Goal: Task Accomplishment & Management: Manage account settings

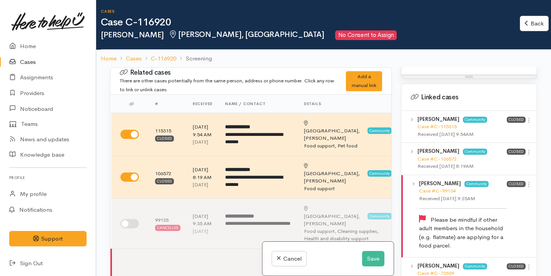
scroll to position [740, 0]
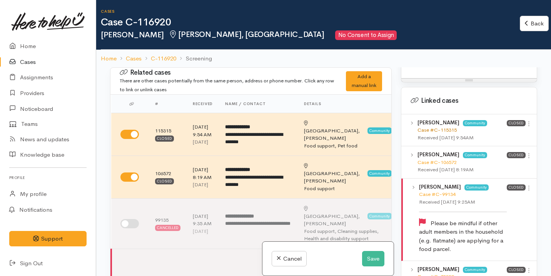
click at [449, 133] on link "Case #C-115315" at bounding box center [436, 130] width 39 height 7
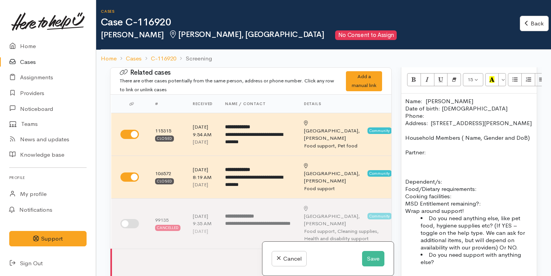
scroll to position [530, 0]
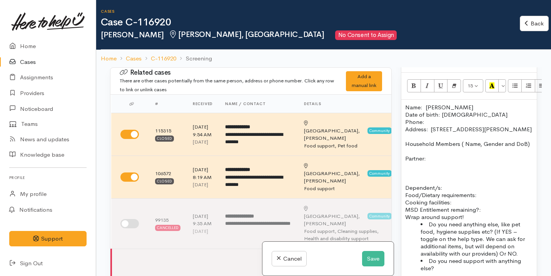
click at [444, 162] on p "Partner:" at bounding box center [469, 158] width 128 height 7
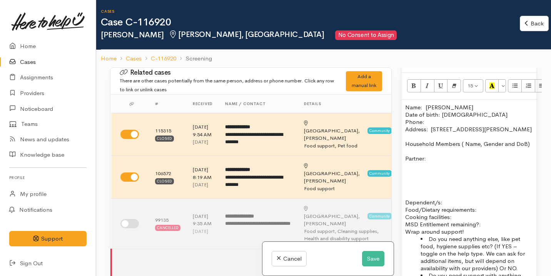
paste div
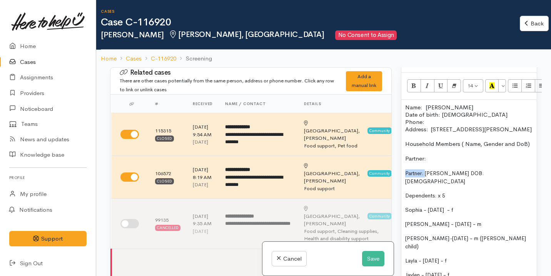
drag, startPoint x: 425, startPoint y: 180, endPoint x: 400, endPoint y: 180, distance: 24.6
click at [400, 180] on div "Warnings Add No warnings have been raised against this case Add Warning Title ●…" at bounding box center [468, 205] width 145 height 276
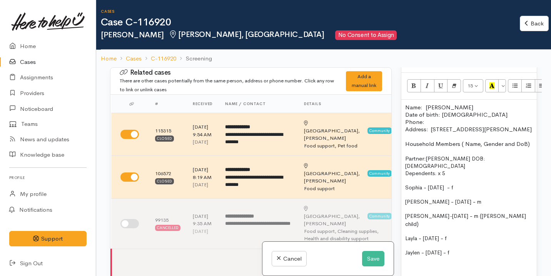
click at [446, 176] on p "Dependents: x 5" at bounding box center [469, 173] width 128 height 8
click at [449, 214] on span "-" at bounding box center [450, 215] width 3 height 7
click at [422, 235] on span "Layla - 05.06.2019 - f" at bounding box center [426, 238] width 42 height 7
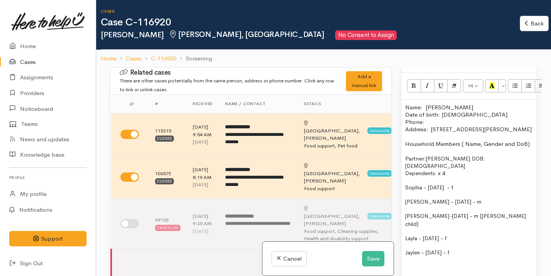
click at [422, 218] on span "Malachi Carr" at bounding box center [427, 215] width 44 height 7
drag, startPoint x: 404, startPoint y: 187, endPoint x: 487, endPoint y: 192, distance: 83.3
click at [487, 192] on div "Name: Jamie Hatcher Date of birth: 09/06/1994 Phone:  Address:  329B Hukanui Ro…" at bounding box center [468, 244] width 135 height 289
click at [406, 172] on span "Dependents: x 4" at bounding box center [425, 173] width 40 height 7
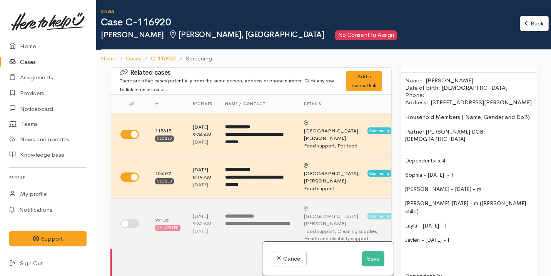
scroll to position [557, 0]
click at [450, 160] on p "Dependents: x 4" at bounding box center [469, 161] width 128 height 8
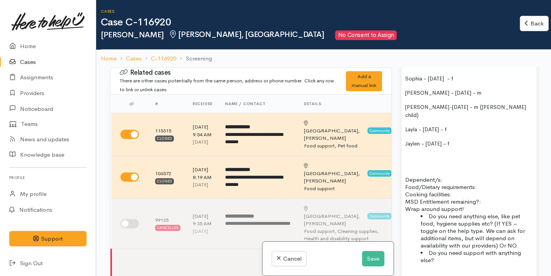
scroll to position [662, 0]
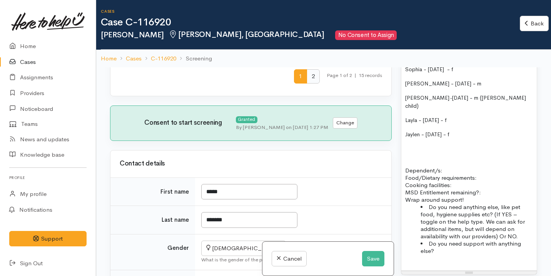
click at [307, 83] on span "2" at bounding box center [313, 76] width 13 height 14
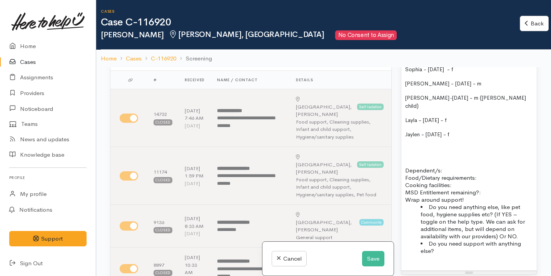
scroll to position [22, 0]
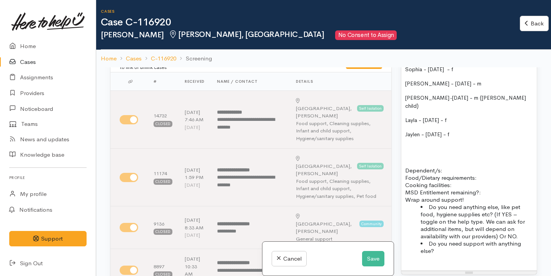
click at [485, 174] on p "Food/Dietary requirements: Cooking facilities: MSD Entitlement remaining?:" at bounding box center [469, 185] width 128 height 22
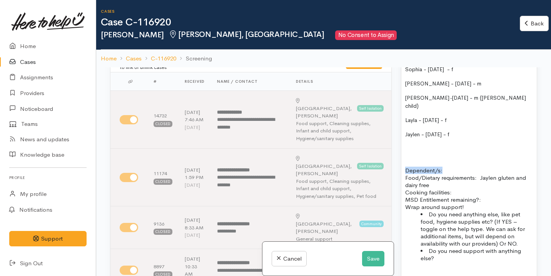
drag, startPoint x: 452, startPoint y: 161, endPoint x: 396, endPoint y: 160, distance: 55.8
click at [396, 160] on div "Related cases There are other cases potentially from the same person, address o…" at bounding box center [323, 205] width 436 height 276
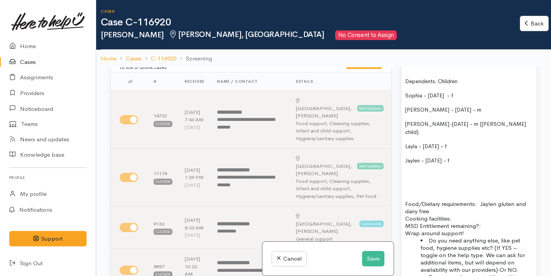
scroll to position [644, 0]
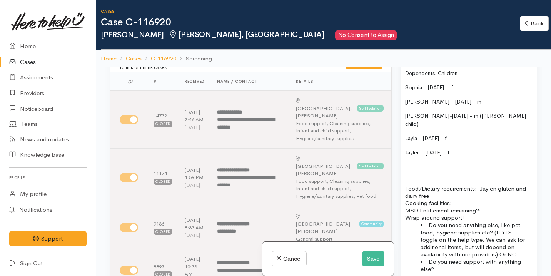
click at [454, 199] on p "Food/Dietary requirements: Jaylen gluten and dairy free Cooking facilities: MSD…" at bounding box center [469, 199] width 128 height 29
click at [454, 194] on p "Food/Dietary requirements: Jaylen gluten and dairy free Cooking facilities: MSD…" at bounding box center [469, 199] width 128 height 29
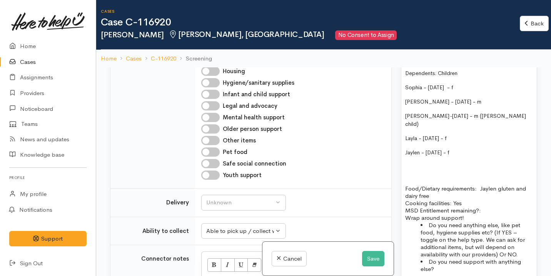
scroll to position [755, 0]
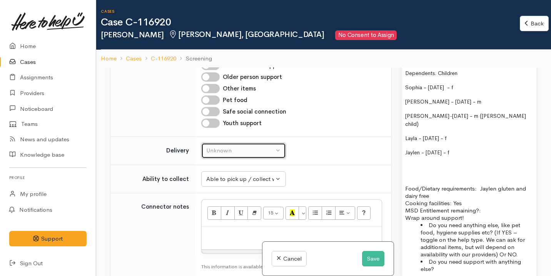
click at [274, 148] on button "Unknown" at bounding box center [243, 151] width 85 height 16
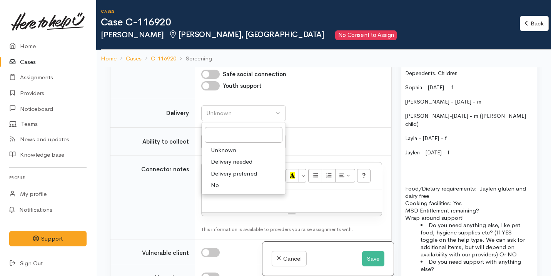
click at [240, 183] on link "No" at bounding box center [244, 185] width 84 height 12
select select "1"
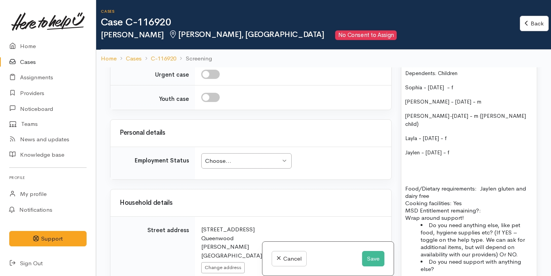
scroll to position [1045, 0]
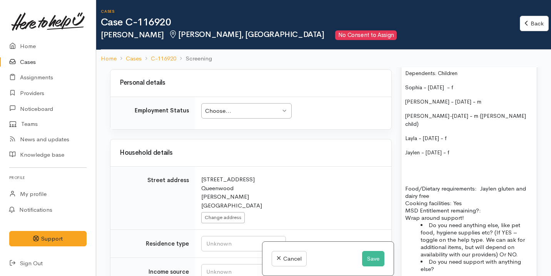
click at [250, 108] on div "Choose..." at bounding box center [242, 111] width 75 height 9
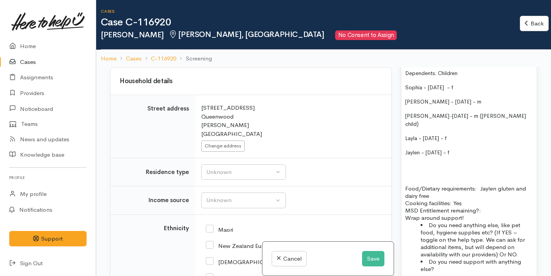
scroll to position [1136, 0]
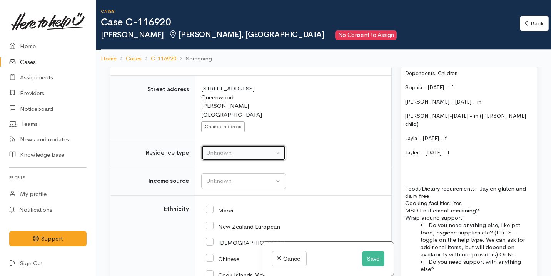
click at [239, 152] on div "Unknown" at bounding box center [240, 153] width 68 height 9
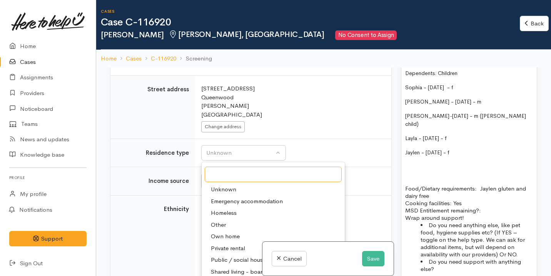
scroll to position [1197, 0]
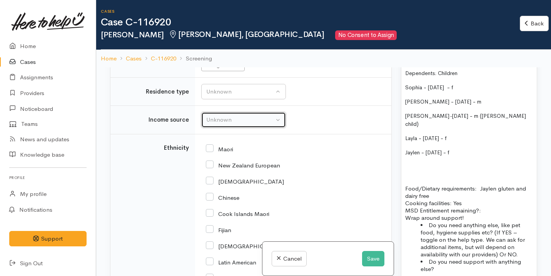
click at [237, 119] on div "Unknown" at bounding box center [240, 119] width 68 height 9
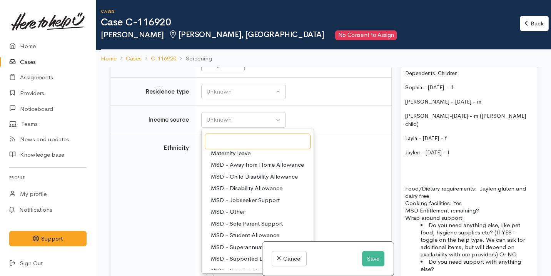
scroll to position [24, 0]
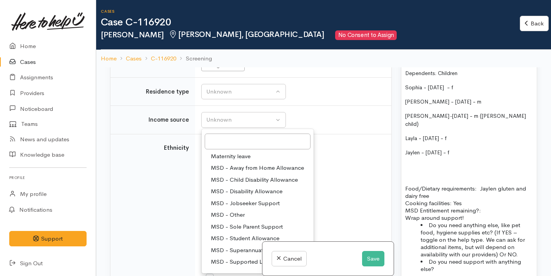
click at [245, 202] on span "MSD - Jobseeker Support" at bounding box center [245, 203] width 69 height 9
select select "4"
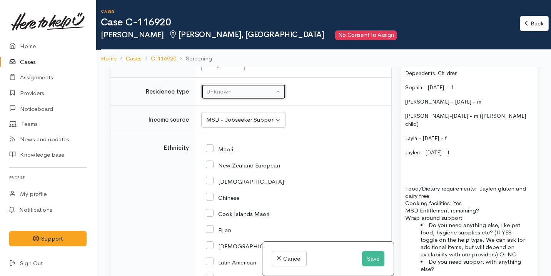
click at [231, 92] on div "Unknown" at bounding box center [240, 91] width 68 height 9
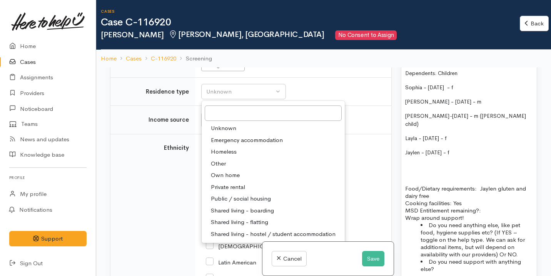
click at [244, 185] on span "Private rental" at bounding box center [228, 187] width 34 height 9
select select "2"
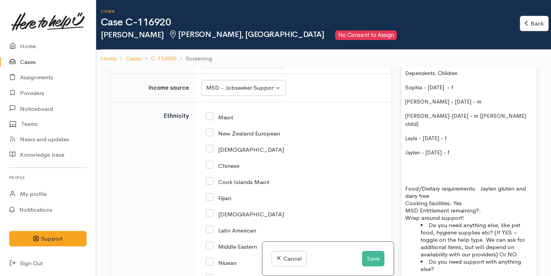
scroll to position [1233, 0]
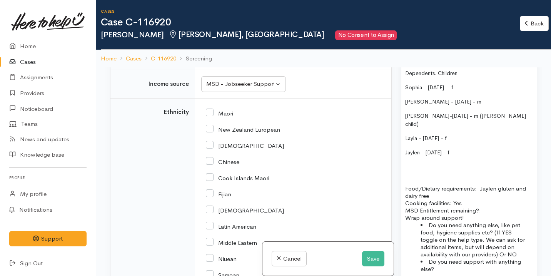
click at [236, 129] on input "New Zealand European" at bounding box center [243, 128] width 74 height 7
checkbox input "true"
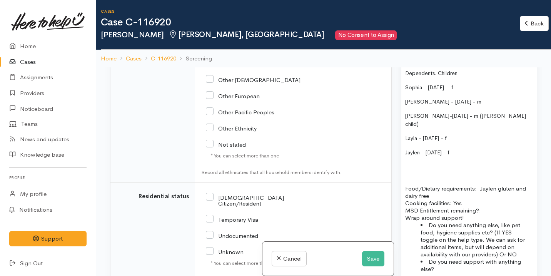
scroll to position [1528, 0]
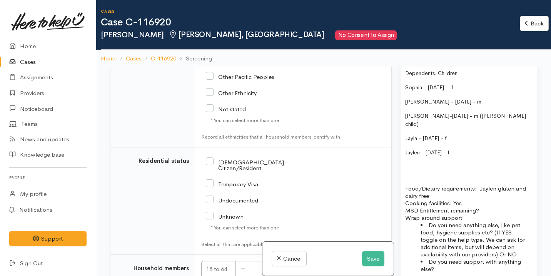
click at [239, 159] on input "[DEMOGRAPHIC_DATA] Citizen/Resident" at bounding box center [258, 164] width 105 height 13
checkbox input "true"
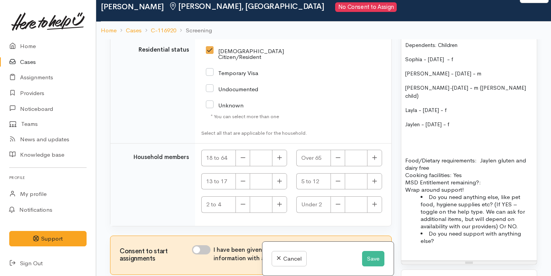
scroll to position [29, 0]
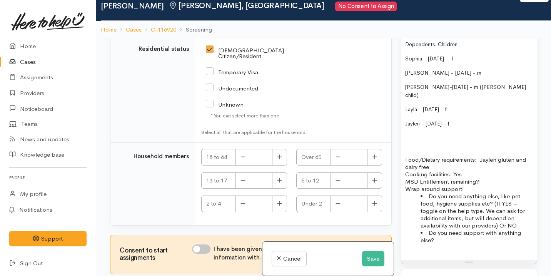
click at [201, 244] on input "I have been given consent to get help and share this information with appropria…" at bounding box center [201, 248] width 18 height 9
checkbox input "true"
click at [277, 154] on icon "button" at bounding box center [279, 157] width 5 height 6
type input "2"
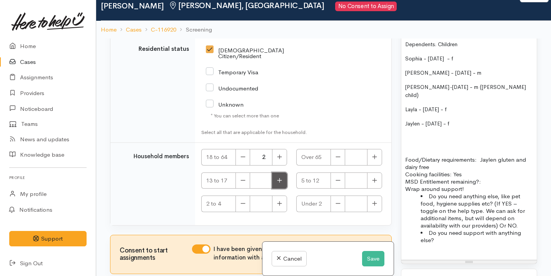
click at [277, 178] on icon "button" at bounding box center [279, 180] width 5 height 5
type input "1"
click at [367, 173] on button "button" at bounding box center [374, 180] width 15 height 17
click at [372, 178] on icon "button" at bounding box center [374, 180] width 5 height 5
click at [373, 177] on icon "button" at bounding box center [374, 180] width 5 height 6
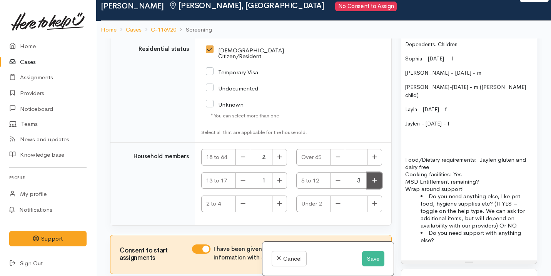
click at [374, 175] on button "button" at bounding box center [374, 180] width 15 height 17
type input "4"
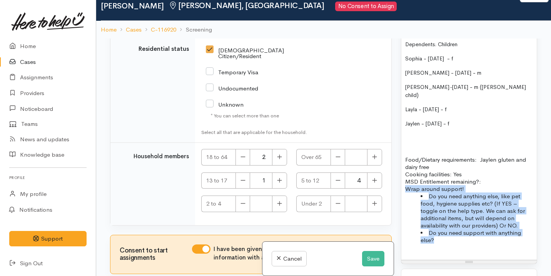
drag, startPoint x: 407, startPoint y: 180, endPoint x: 479, endPoint y: 232, distance: 88.4
click at [479, 232] on div "Name: Jamie Hatcher Date of birth: 09/06/1994 Phone:  Address:  329B Hukanui Ro…" at bounding box center [468, 108] width 135 height 303
click at [479, 232] on li "Do you need support with anything else?" at bounding box center [476, 236] width 112 height 15
drag, startPoint x: 450, startPoint y: 234, endPoint x: 413, endPoint y: 187, distance: 59.1
click at [414, 192] on ul "Do you need anything else, like pet food, hygiene supplies etc? (If YES – toggl…" at bounding box center [469, 217] width 128 height 51
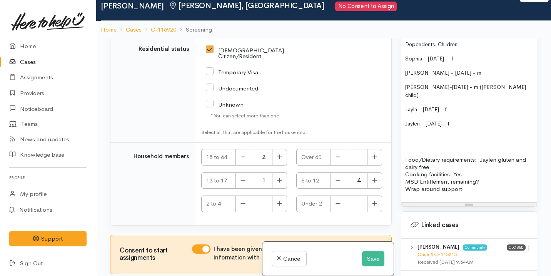
click at [404, 180] on div "Name: Jamie Hatcher Date of birth: 09/06/1994 Phone:  Address:  329B Hukanui Ro…" at bounding box center [468, 80] width 135 height 246
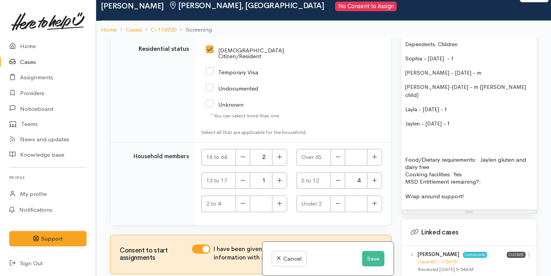
click at [470, 192] on p "Wrap around support!" at bounding box center [469, 195] width 128 height 7
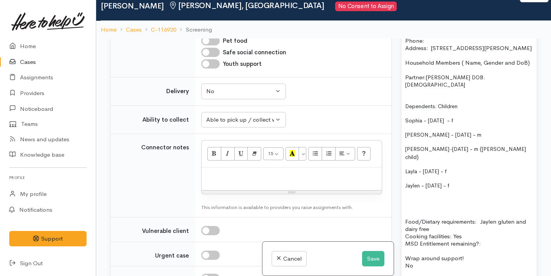
scroll to position [582, 0]
click at [405, 120] on span "Sophia - 10.02.2012 - f" at bounding box center [429, 121] width 48 height 7
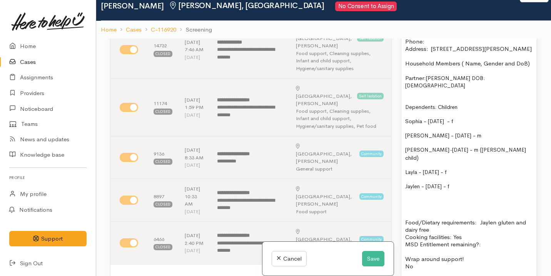
scroll to position [648, 0]
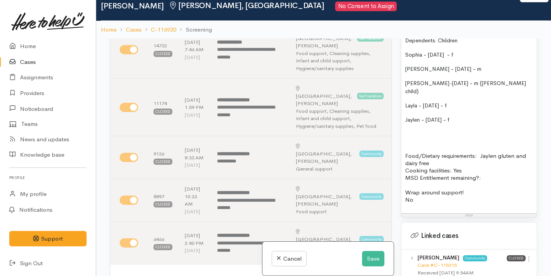
click at [405, 152] on p "Food/Dietary requirements: Jaylen gluten and dairy free Cooking facilities: Yes…" at bounding box center [469, 166] width 128 height 29
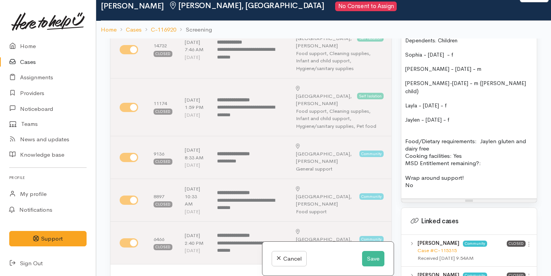
click at [454, 174] on p "Wrap around support!" at bounding box center [469, 177] width 128 height 7
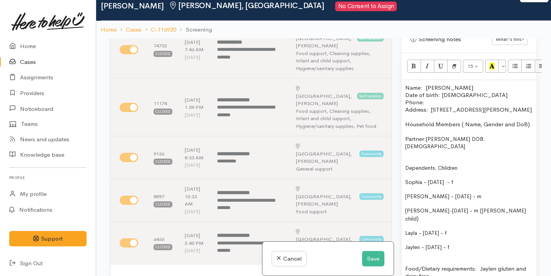
scroll to position [520, 0]
click at [414, 63] on icon "Bold (⌘+B)" at bounding box center [413, 66] width 5 height 7
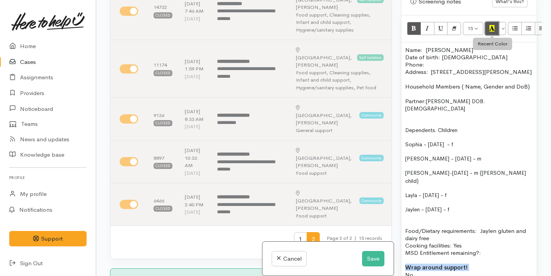
click at [491, 25] on icon "Recent Color" at bounding box center [491, 28] width 5 height 7
click at [449, 172] on span "-" at bounding box center [450, 172] width 3 height 7
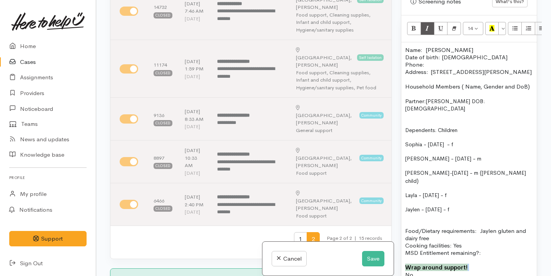
drag, startPoint x: 483, startPoint y: 244, endPoint x: 406, endPoint y: 62, distance: 197.2
click at [406, 62] on div "Name: Jamie Hatcher Date of birth: 09/06/1994 Phone:  Address:  329B Hukanui Ro…" at bounding box center [468, 165] width 135 height 246
click at [426, 46] on p "Name: Jamie Hatcher Date of birth: 09/06/1994 Phone:" at bounding box center [469, 57] width 128 height 22
click at [405, 130] on span "Dependents: Children" at bounding box center [431, 130] width 52 height 7
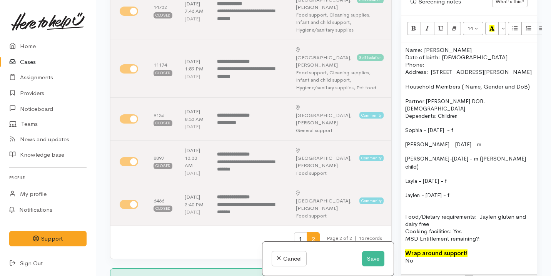
click at [467, 116] on p "Dependents: Children" at bounding box center [469, 116] width 128 height 8
drag, startPoint x: 476, startPoint y: 184, endPoint x: 406, endPoint y: 127, distance: 89.9
click at [405, 127] on div "Name: Jamie Hatcher Date of birth: 09/06/1994 Phone:  Address:  329B Hukanui Ro…" at bounding box center [468, 158] width 135 height 232
click at [511, 22] on button "Unordered list (⌘+⇧+NUM7)" at bounding box center [515, 28] width 14 height 13
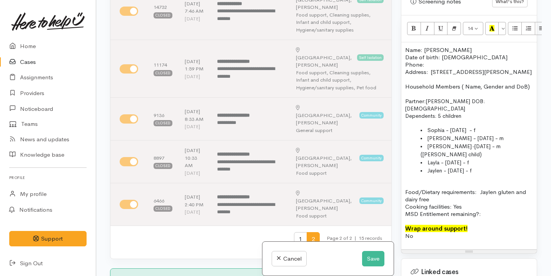
click at [505, 163] on li "Layla - 05.06.2019 - f" at bounding box center [476, 163] width 112 height 8
click at [405, 115] on span "Dependents: 5 children" at bounding box center [433, 115] width 56 height 7
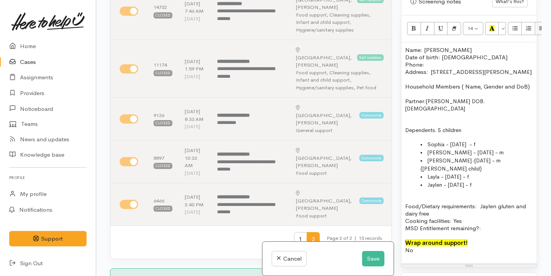
click at [476, 142] on span "Sophia - 10.02.2012 - f" at bounding box center [451, 144] width 48 height 7
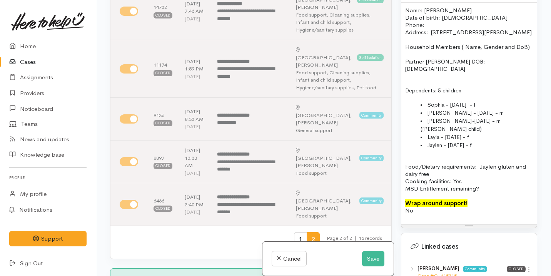
scroll to position [560, 0]
click at [425, 159] on p at bounding box center [469, 158] width 128 height 7
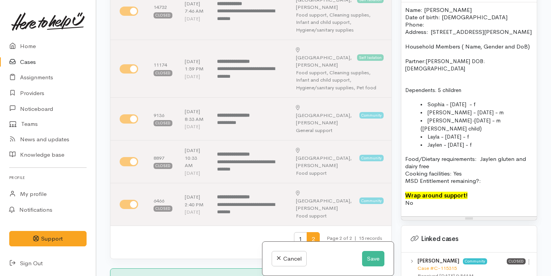
click at [489, 183] on p "Cooking facilities: Yes MSD Entitlement remaining?:" at bounding box center [469, 177] width 128 height 15
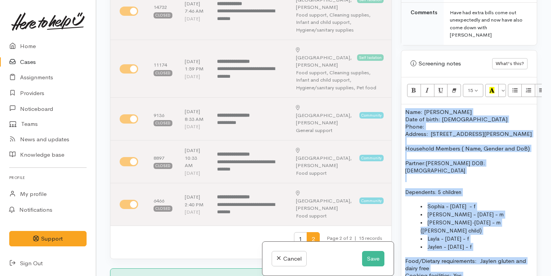
scroll to position [442, 0]
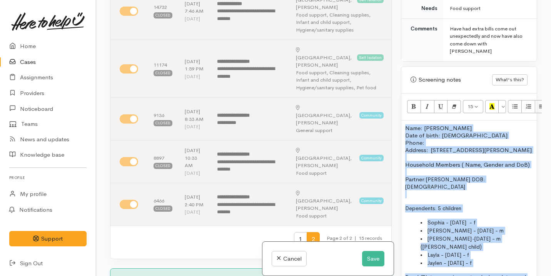
drag, startPoint x: 464, startPoint y: 213, endPoint x: 422, endPoint y: 18, distance: 199.5
click at [422, 18] on div "Warnings Add No warnings have been raised against this case Add Warning Title ●…" at bounding box center [468, 138] width 145 height 276
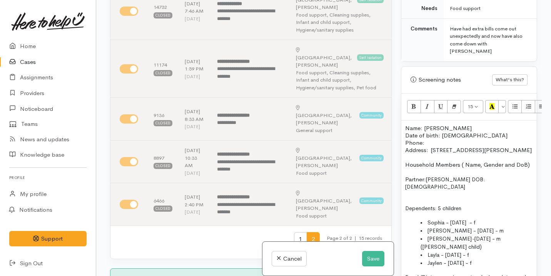
click at [435, 136] on p "Name: Jamie Hatcher Date of birth: 09/06/1994 Phone:" at bounding box center [469, 135] width 128 height 22
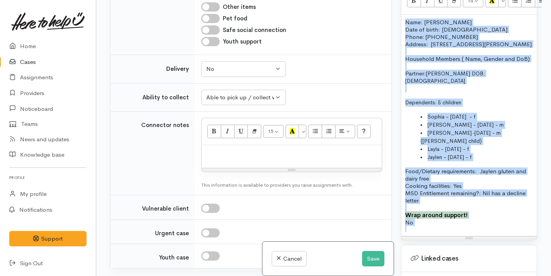
scroll to position [619, 0]
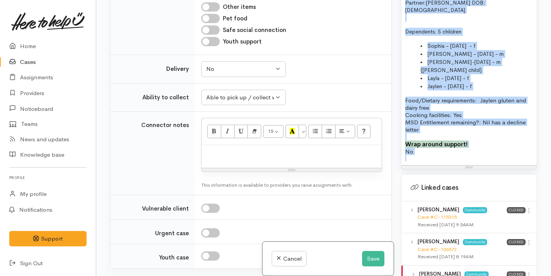
drag, startPoint x: 405, startPoint y: 119, endPoint x: 480, endPoint y: 195, distance: 106.9
click at [480, 195] on div "Warnings Add No warnings have been raised against this case Add Warning Title ●…" at bounding box center [468, 138] width 145 height 276
copy div "Name: Jamie Hatcher Date of birth: 09/06/1994 Phone: 0211753114 Address:  329B …"
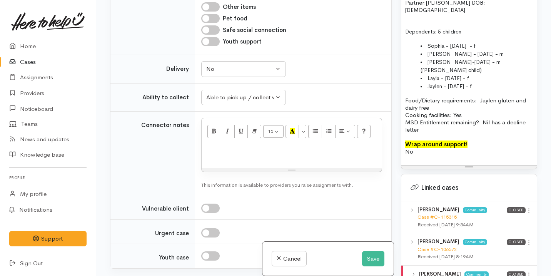
click at [306, 149] on p at bounding box center [291, 153] width 172 height 9
paste div
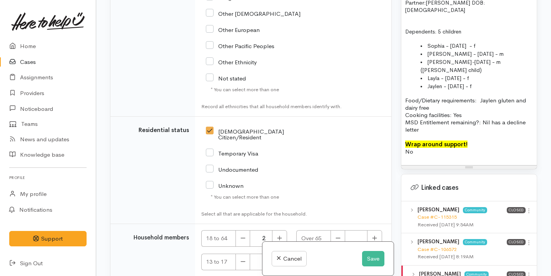
scroll to position [1787, 0]
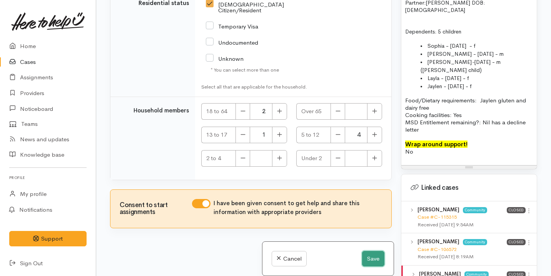
click at [368, 257] on button "Save" at bounding box center [373, 259] width 22 height 16
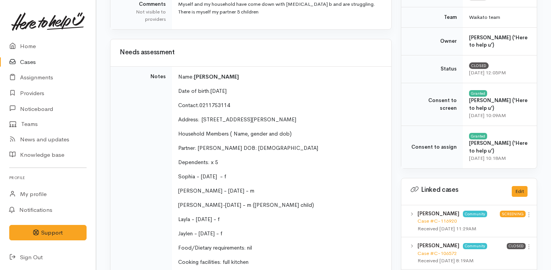
scroll to position [296, 0]
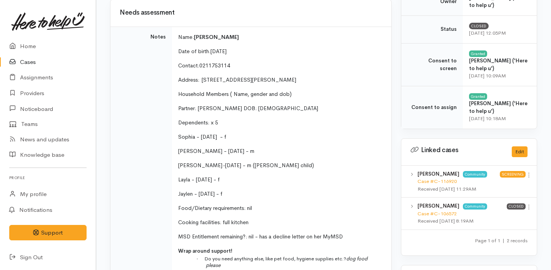
drag, startPoint x: 179, startPoint y: 107, endPoint x: 262, endPoint y: 194, distance: 120.3
click at [262, 194] on td "Name: Jamie Hatcher Date of birth: 09.06.1994 Contact:  0211753114 Address:  32…" at bounding box center [281, 186] width 219 height 319
copy td "Partner: Mark Guilford DOB: 24/3/1988 Dependents: x 5 Sophia - 10.02.2012 - f T…"
click at [133, 44] on td "Notes" at bounding box center [141, 186] width 62 height 319
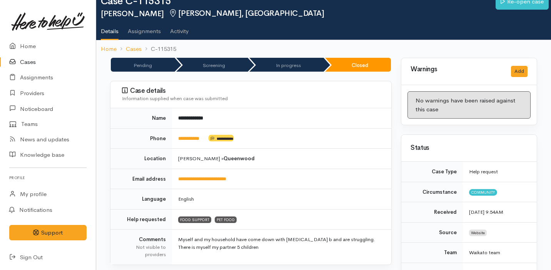
scroll to position [0, 0]
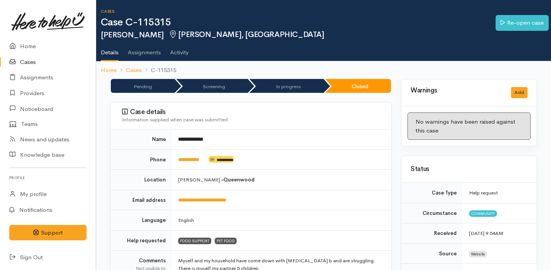
click at [53, 66] on link "Cases" at bounding box center [48, 62] width 96 height 16
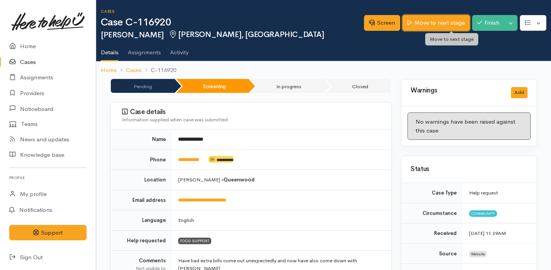
click at [448, 24] on link "Move to next stage" at bounding box center [435, 23] width 67 height 16
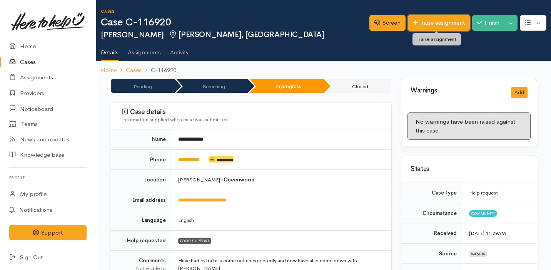
click at [423, 25] on link "Raise assignment" at bounding box center [439, 23] width 62 height 16
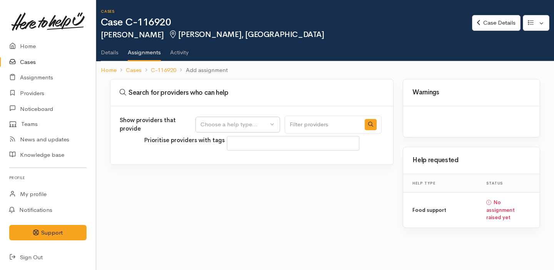
select select
click at [259, 126] on div "Choose a help type..." at bounding box center [234, 124] width 68 height 9
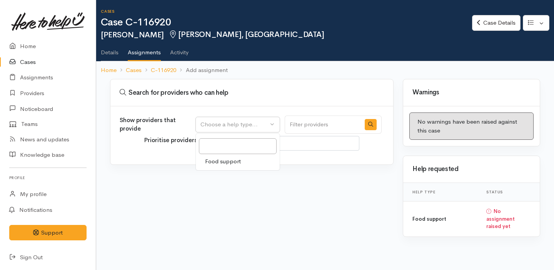
click at [251, 161] on link "Food support" at bounding box center [238, 161] width 84 height 12
select select "3"
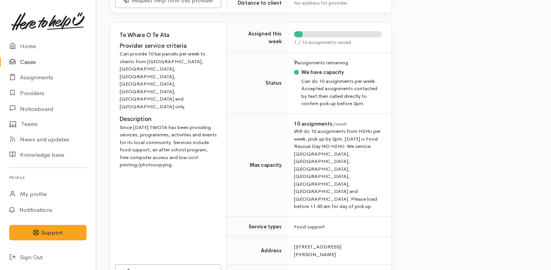
scroll to position [311, 0]
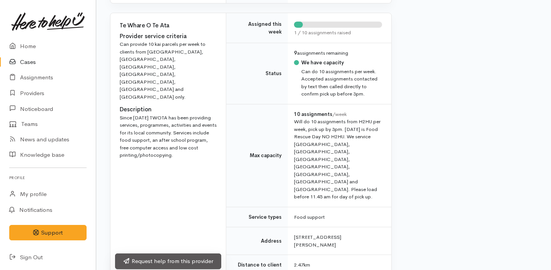
click at [205, 253] on link "Request help from this provider" at bounding box center [168, 261] width 106 height 16
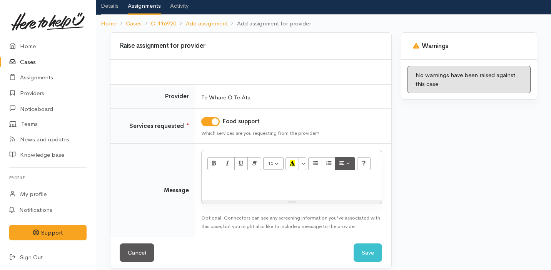
scroll to position [54, 0]
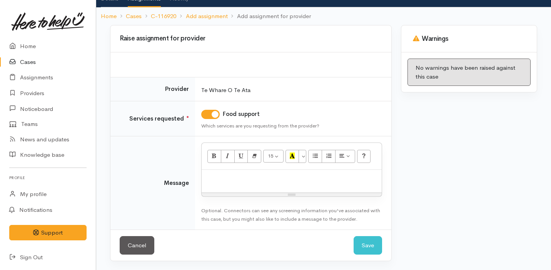
click at [287, 183] on div at bounding box center [292, 181] width 180 height 23
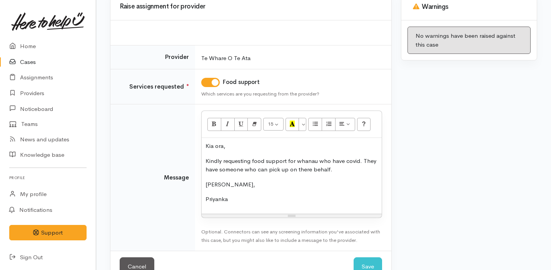
scroll to position [89, 0]
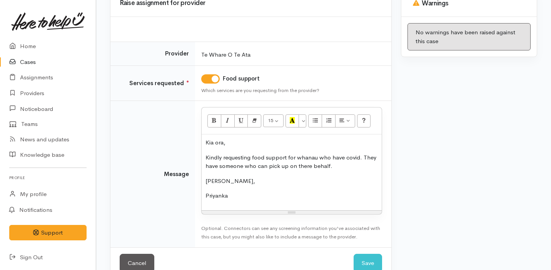
click at [344, 167] on p "Kindly requesting food support for whanau who have covid. They have someone who…" at bounding box center [291, 161] width 172 height 17
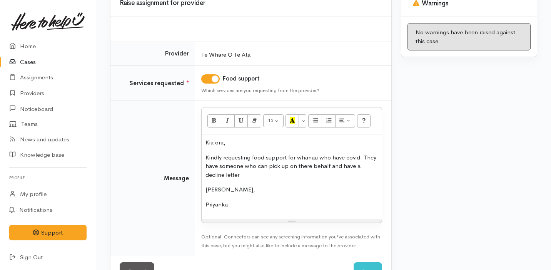
scroll to position [116, 0]
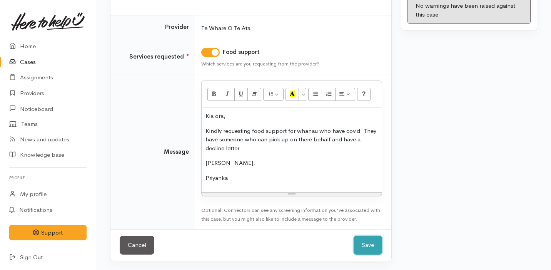
click at [367, 243] on button "Save" at bounding box center [368, 244] width 28 height 19
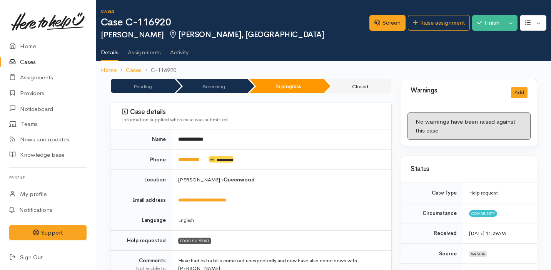
click at [37, 62] on link "Cases" at bounding box center [48, 62] width 96 height 16
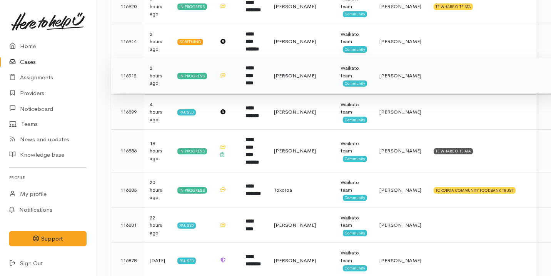
scroll to position [135, 0]
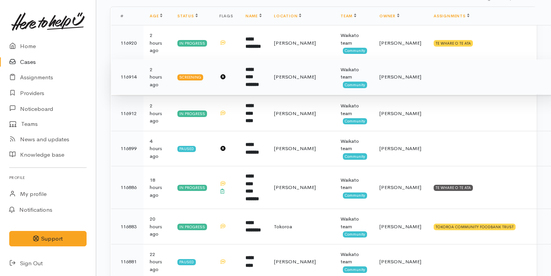
click at [427, 73] on td at bounding box center [493, 76] width 132 height 35
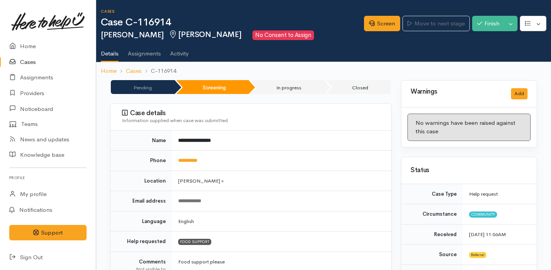
click at [46, 63] on link "Cases" at bounding box center [48, 62] width 96 height 16
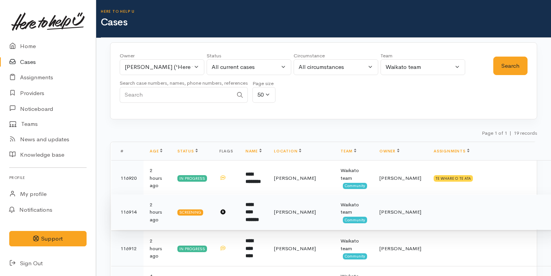
click at [268, 207] on td "**********" at bounding box center [253, 211] width 28 height 35
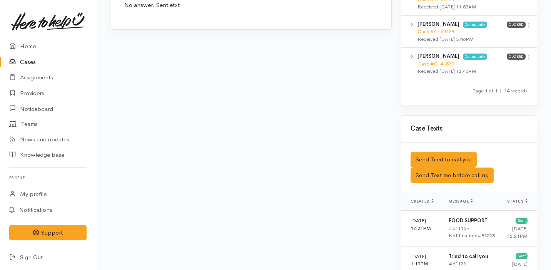
scroll to position [849, 0]
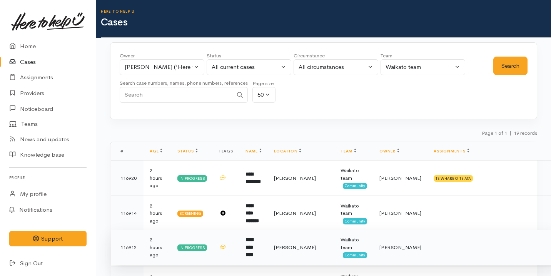
click at [268, 243] on td "**********" at bounding box center [253, 247] width 28 height 35
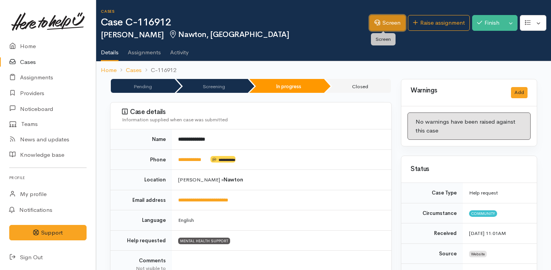
click at [373, 27] on link "Screen" at bounding box center [387, 23] width 36 height 16
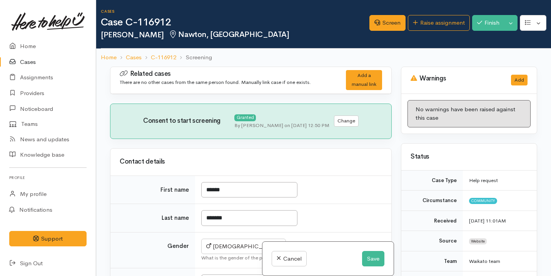
drag, startPoint x: 283, startPoint y: 132, endPoint x: 227, endPoint y: 86, distance: 72.7
click at [227, 86] on div "Related cases There are no other cases from the same person found. Manually lin…" at bounding box center [250, 205] width 291 height 276
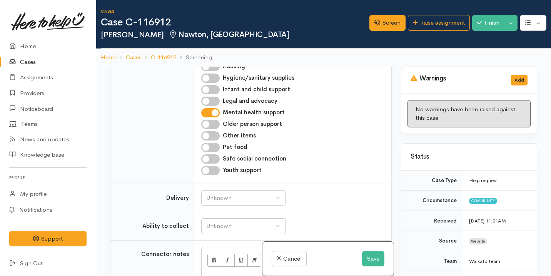
scroll to position [584, 0]
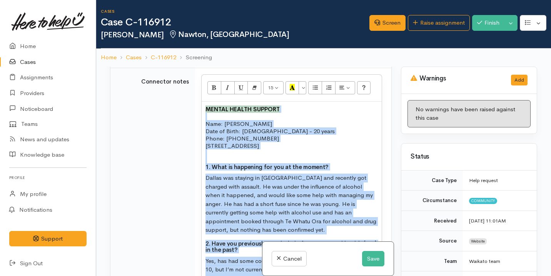
copy div "MENTAL HEALTH SUPPORT Name: Dallas Roberts Date of Birth: 06/08/2005 - 20 years…"
click at [372, 254] on button "Save" at bounding box center [373, 259] width 22 height 16
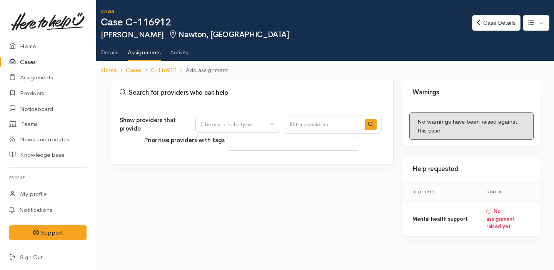
select select
click at [275, 124] on button "Choose a help type..." at bounding box center [237, 125] width 85 height 16
click at [254, 164] on span "Mental health support" at bounding box center [234, 161] width 59 height 9
select select "5"
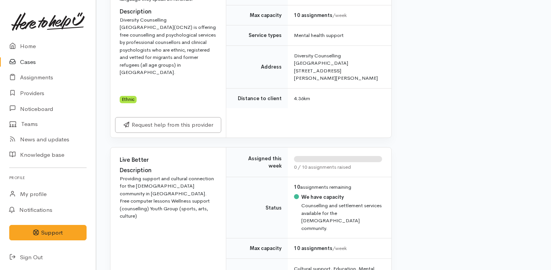
scroll to position [1517, 0]
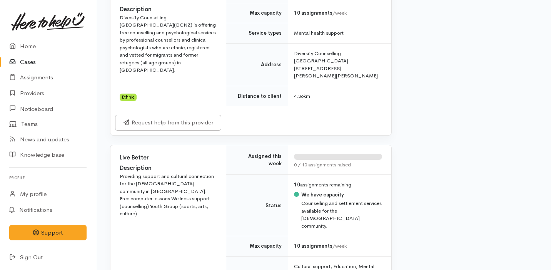
click at [53, 62] on link "Cases" at bounding box center [48, 62] width 96 height 16
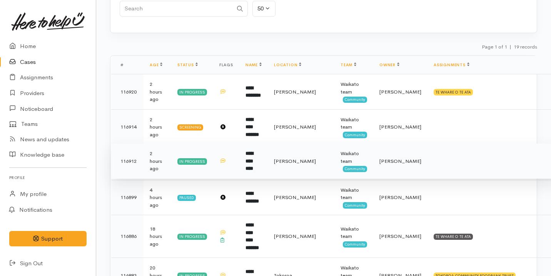
scroll to position [85, 0]
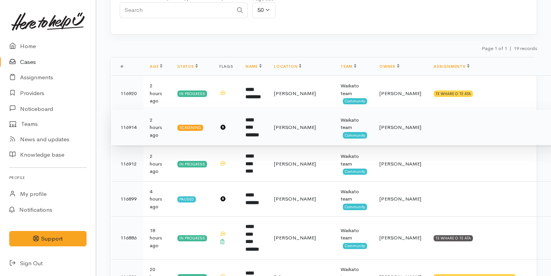
click at [264, 123] on td "**********" at bounding box center [253, 127] width 28 height 35
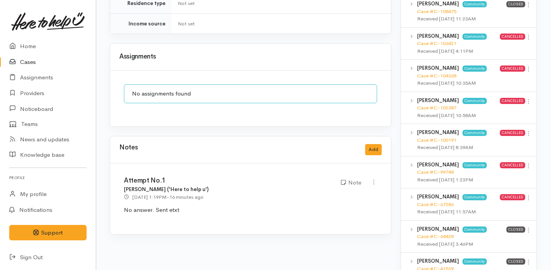
scroll to position [619, 0]
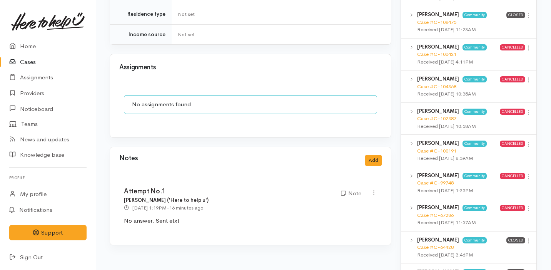
click at [59, 67] on link "Cases" at bounding box center [48, 62] width 96 height 16
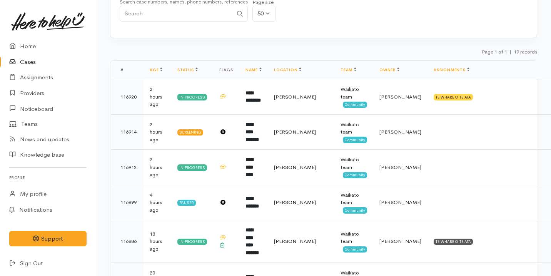
scroll to position [97, 0]
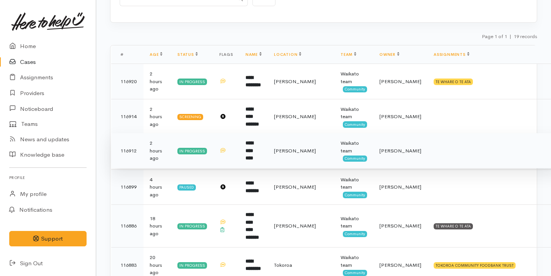
click at [268, 141] on td "**********" at bounding box center [253, 150] width 28 height 35
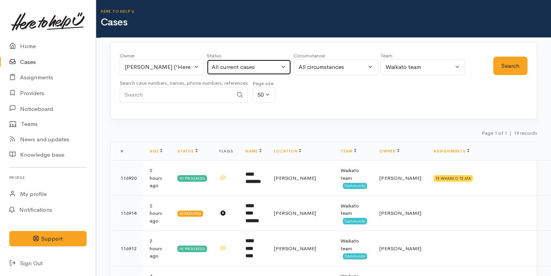
click at [244, 70] on div "All current cases" at bounding box center [246, 67] width 68 height 9
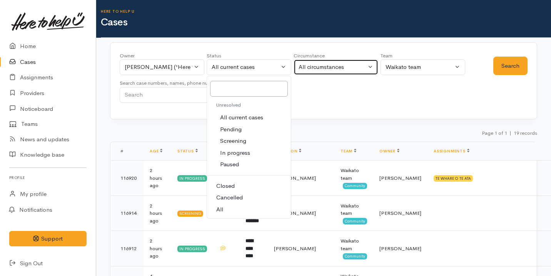
click at [342, 63] on div "All circumstances" at bounding box center [333, 67] width 68 height 9
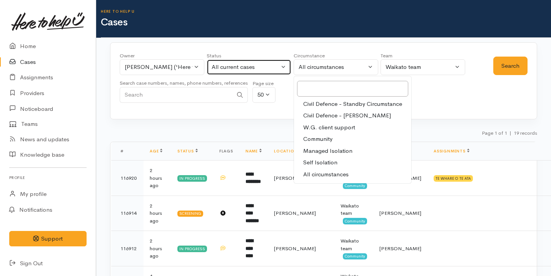
click at [250, 71] on div "All current cases" at bounding box center [246, 67] width 68 height 9
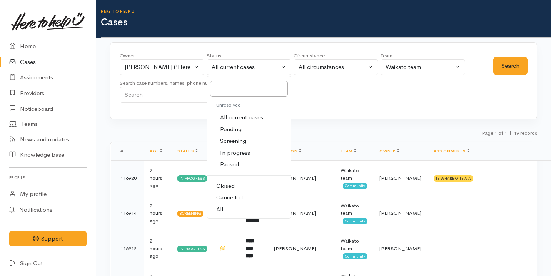
click at [238, 184] on link "Closed" at bounding box center [249, 186] width 84 height 12
select select "Closed"
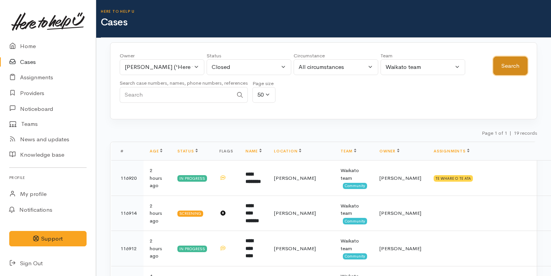
click at [506, 62] on button "Search" at bounding box center [510, 66] width 34 height 19
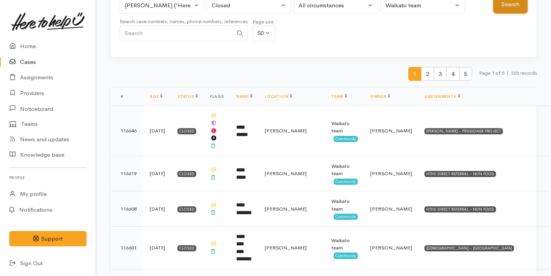
scroll to position [68, 0]
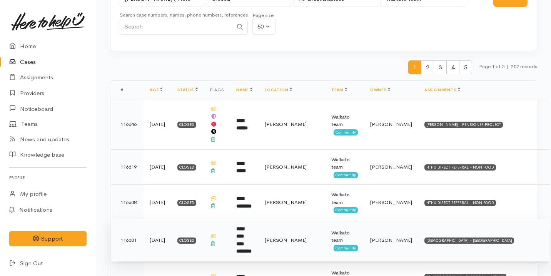
click at [259, 222] on td "**********" at bounding box center [244, 240] width 28 height 43
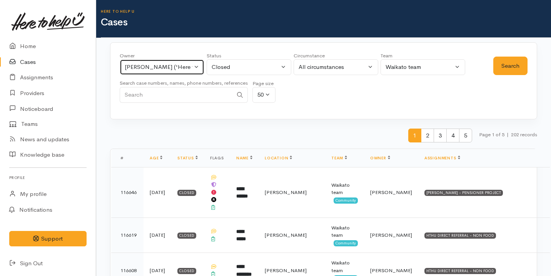
click at [161, 68] on div "[PERSON_NAME] ('Here to help u')" at bounding box center [159, 67] width 68 height 9
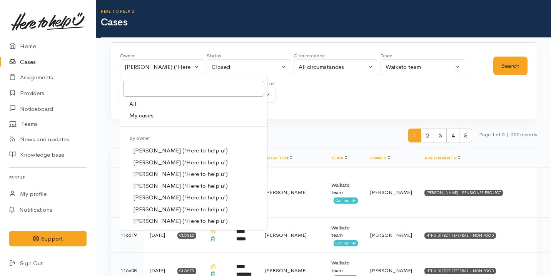
click at [43, 63] on link "Cases" at bounding box center [48, 62] width 96 height 16
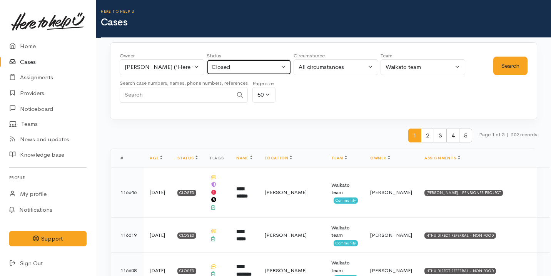
click at [254, 70] on div "Closed" at bounding box center [246, 67] width 68 height 9
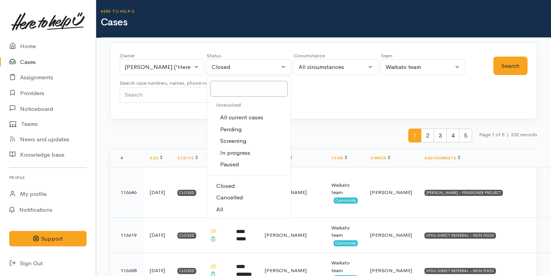
click at [301, 89] on div "Owner All My cases [PERSON_NAME] ('Here to help u') [PERSON_NAME] ('Here to hel…" at bounding box center [307, 79] width 374 height 55
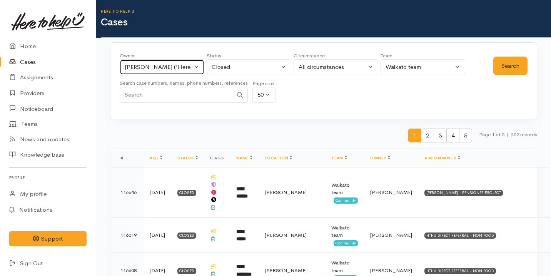
click at [172, 63] on div "[PERSON_NAME] ('Here to help u')" at bounding box center [159, 67] width 68 height 9
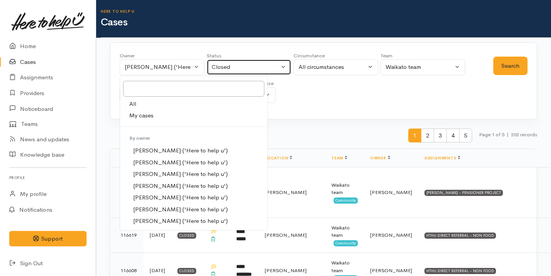
click at [237, 66] on div "Closed" at bounding box center [246, 67] width 68 height 9
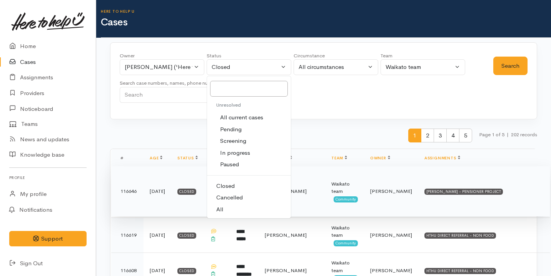
click at [235, 197] on span "Cancelled" at bounding box center [229, 197] width 27 height 9
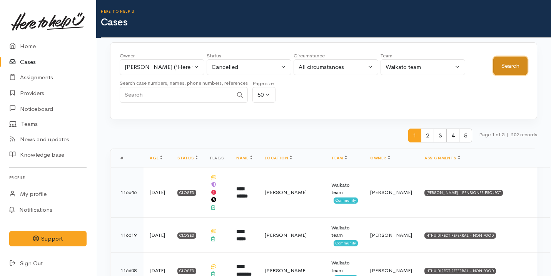
click at [515, 66] on button "Search" at bounding box center [510, 66] width 34 height 19
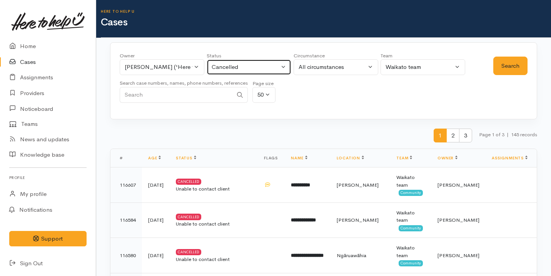
click at [255, 65] on div "Cancelled" at bounding box center [246, 67] width 68 height 9
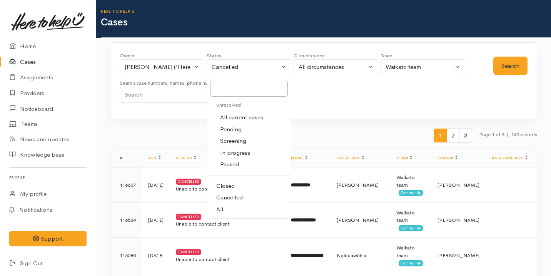
click at [252, 116] on span "All current cases" at bounding box center [241, 117] width 43 height 9
select select "Unresolved"
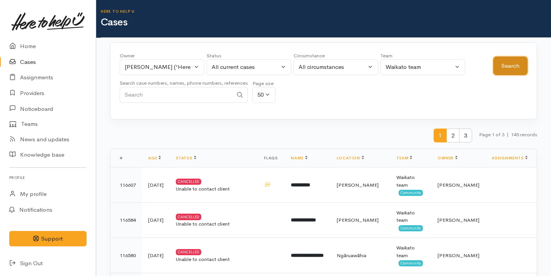
click at [514, 61] on button "Search" at bounding box center [510, 66] width 34 height 19
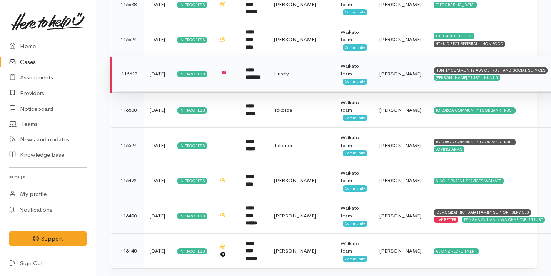
scroll to position [576, 0]
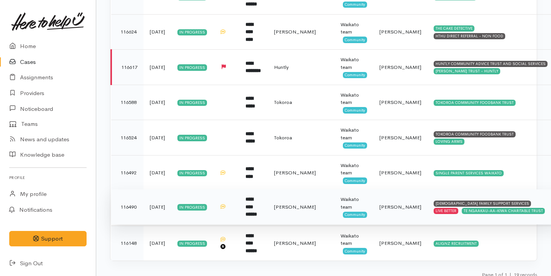
click at [380, 204] on span "[PERSON_NAME]" at bounding box center [400, 207] width 42 height 7
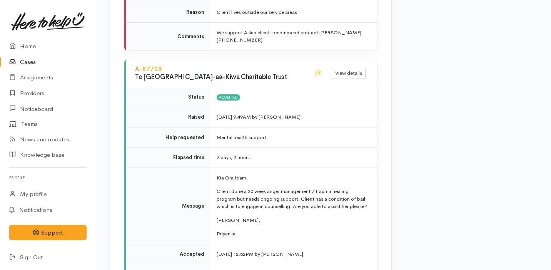
scroll to position [1172, 0]
click at [185, 74] on h3 "Te [GEOGRAPHIC_DATA]-aa-Kiwa Charitable Trust" at bounding box center [220, 77] width 170 height 7
copy div "Te [GEOGRAPHIC_DATA]-aa-Kiwa Charitable Trust View details"
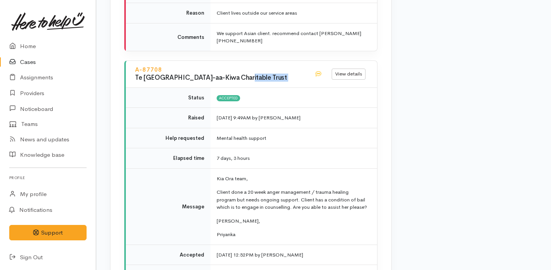
scroll to position [1205, 0]
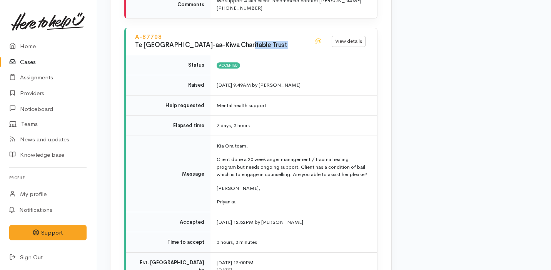
click at [315, 192] on p "[PERSON_NAME]," at bounding box center [292, 188] width 151 height 8
click at [55, 65] on link "Cases" at bounding box center [48, 62] width 96 height 16
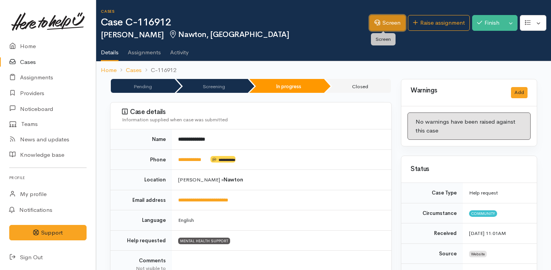
click at [376, 25] on link "Screen" at bounding box center [387, 23] width 36 height 16
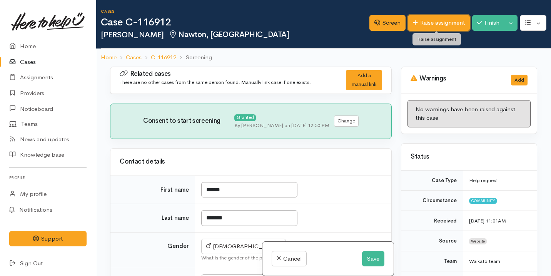
click at [431, 25] on link "Raise assignment" at bounding box center [439, 23] width 62 height 16
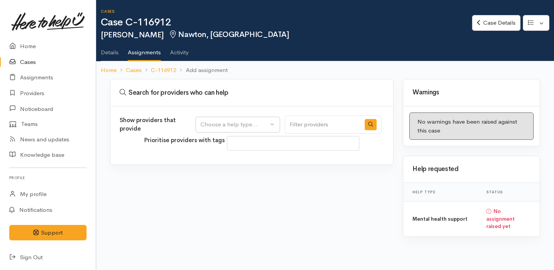
select select
click at [264, 125] on div "Choose a help type..." at bounding box center [234, 124] width 68 height 9
click at [244, 160] on span "Mental health support" at bounding box center [234, 161] width 59 height 9
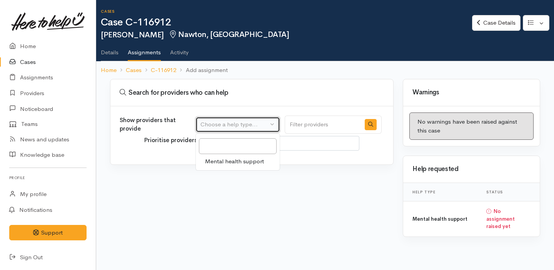
select select "5"
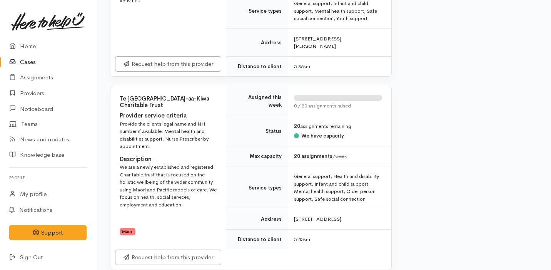
scroll to position [2011, 0]
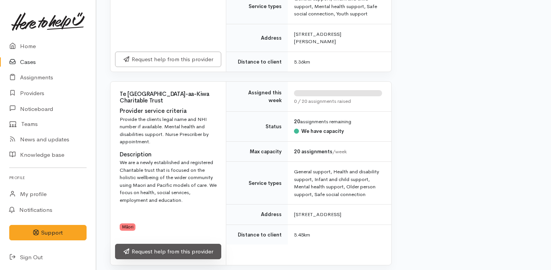
click at [198, 244] on link "Request help from this provider" at bounding box center [168, 252] width 106 height 16
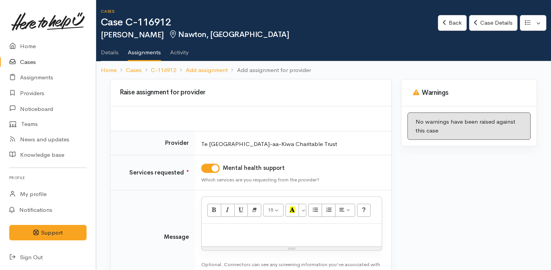
click at [217, 227] on div at bounding box center [292, 235] width 180 height 23
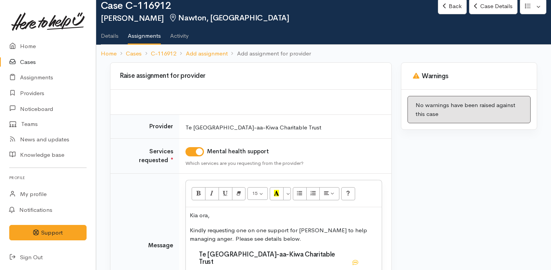
scroll to position [104, 0]
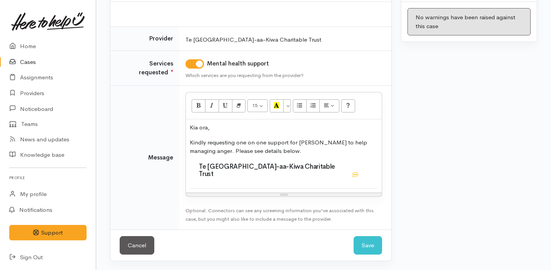
click at [254, 167] on h3 "Te [GEOGRAPHIC_DATA]-aa-Kiwa Charitable Trust" at bounding box center [270, 170] width 143 height 14
click at [366, 172] on div at bounding box center [283, 175] width 179 height 12
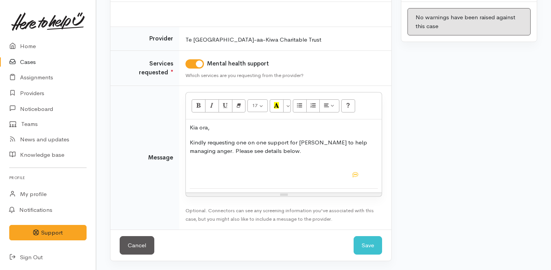
click at [366, 172] on div at bounding box center [283, 175] width 179 height 12
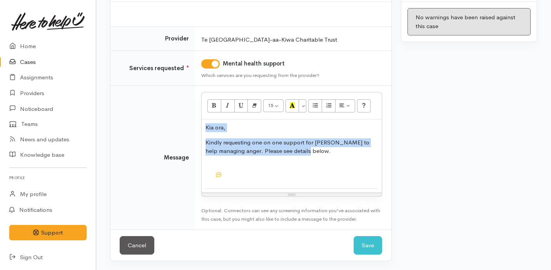
drag, startPoint x: 291, startPoint y: 184, endPoint x: 201, endPoint y: 125, distance: 107.6
click at [202, 124] on div "Kia ora, Kindly requesting one on one support for Dallas to help managing anger…" at bounding box center [292, 155] width 180 height 73
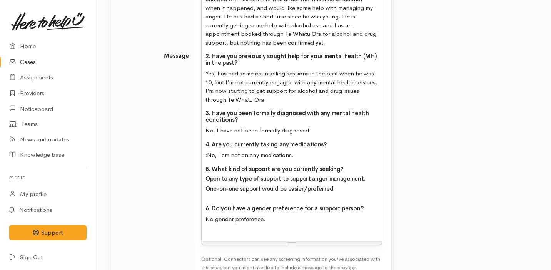
scroll to position [405, 0]
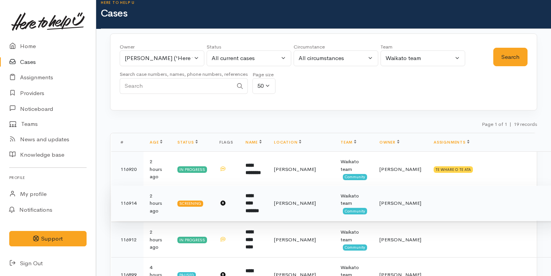
scroll to position [9, 0]
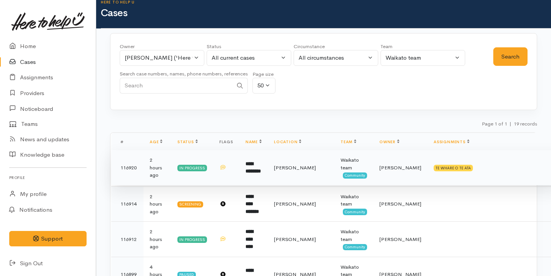
click at [268, 163] on td "**********" at bounding box center [253, 167] width 28 height 35
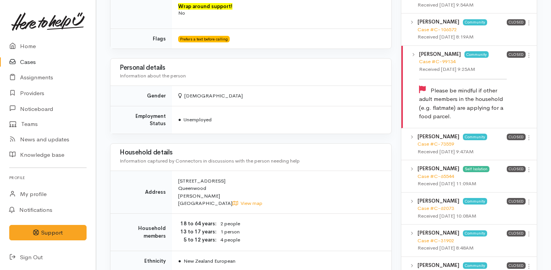
scroll to position [481, 0]
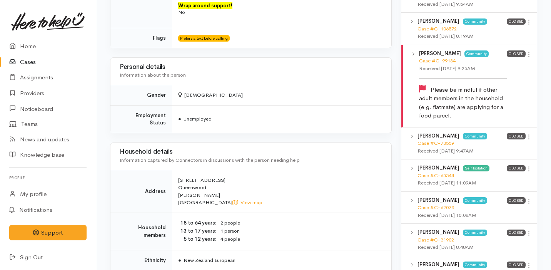
click at [30, 57] on link "Cases" at bounding box center [48, 62] width 96 height 16
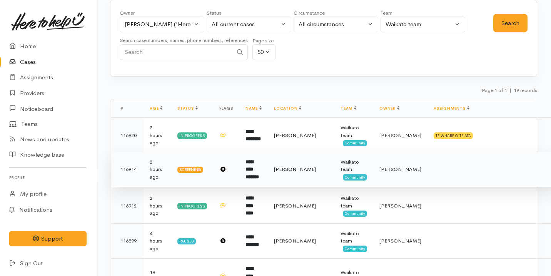
scroll to position [54, 0]
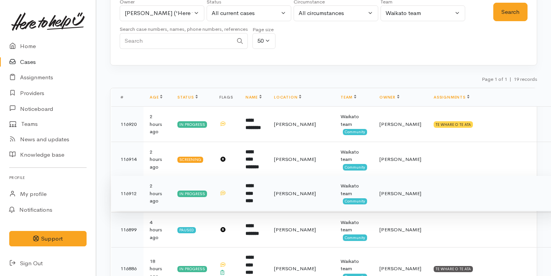
click at [245, 204] on td "**********" at bounding box center [253, 193] width 28 height 35
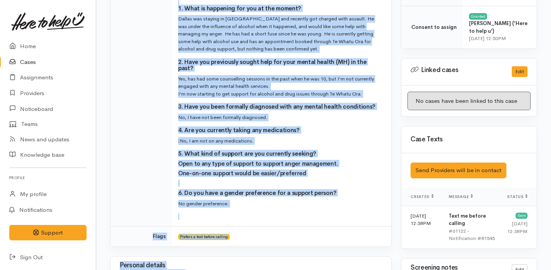
scroll to position [402, 0]
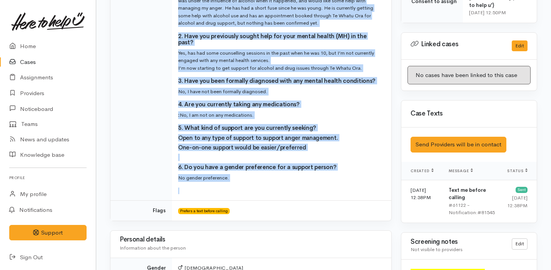
drag, startPoint x: 179, startPoint y: 35, endPoint x: 310, endPoint y: 177, distance: 193.3
click at [310, 177] on td "MENTAL HEALTH SUPPORT Name: Dallas Roberts Date of Birth: 06/08/2005 - 20 years…" at bounding box center [281, 61] width 219 height 280
copy td "MENTAL HEALTH SUPPORT Name: Dallas Roberts Date of Birth: 06/08/2005 - 20 years…"
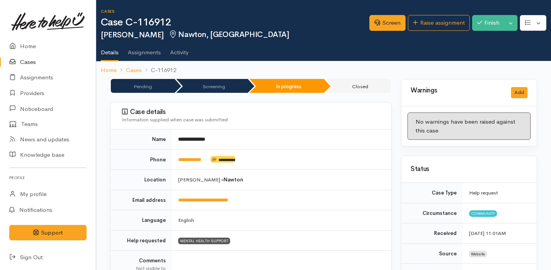
click at [53, 58] on link "Cases" at bounding box center [48, 62] width 96 height 16
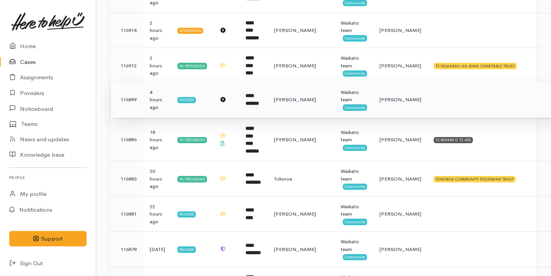
scroll to position [310, 0]
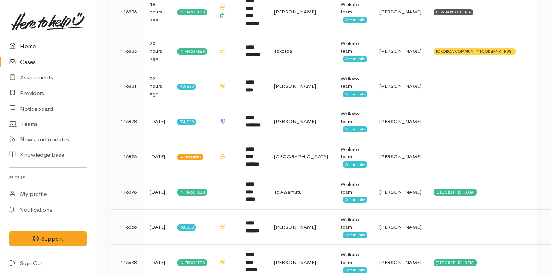
click at [37, 42] on link "Home" at bounding box center [48, 46] width 96 height 16
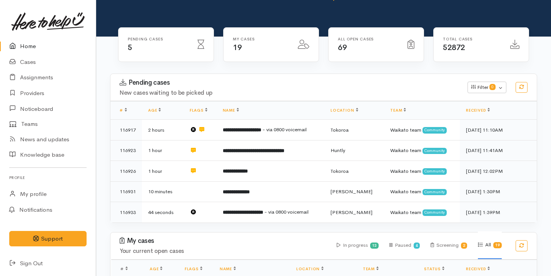
scroll to position [60, 0]
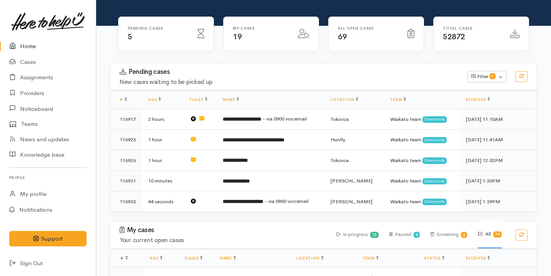
click at [285, 83] on h4 "New cases waiting to be picked up" at bounding box center [289, 82] width 339 height 7
click at [43, 62] on link "Cases" at bounding box center [48, 62] width 96 height 16
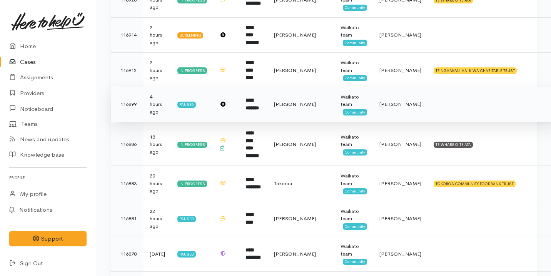
scroll to position [179, 0]
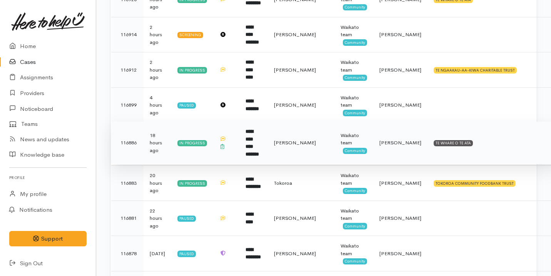
click at [268, 145] on td "**********" at bounding box center [253, 143] width 28 height 43
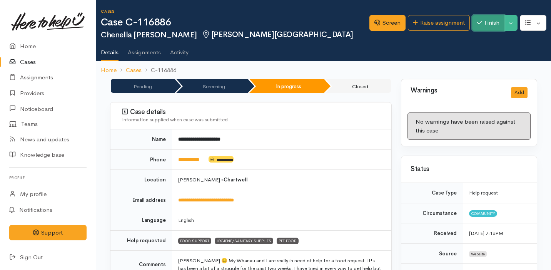
click at [476, 27] on button "Finish" at bounding box center [488, 23] width 32 height 16
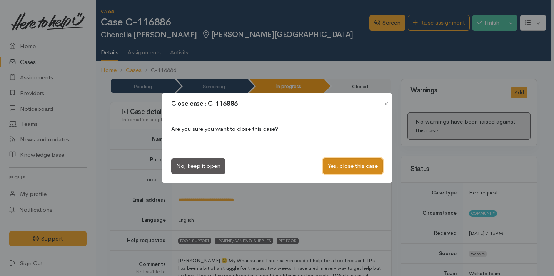
click at [341, 167] on button "Yes, close this case" at bounding box center [353, 166] width 60 height 16
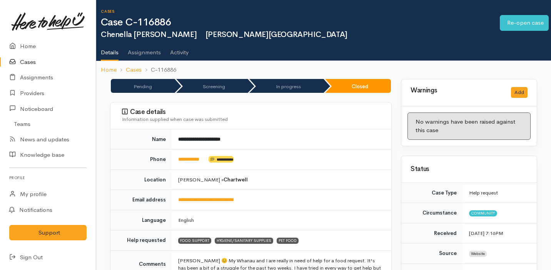
click at [48, 65] on link "Cases" at bounding box center [48, 62] width 96 height 16
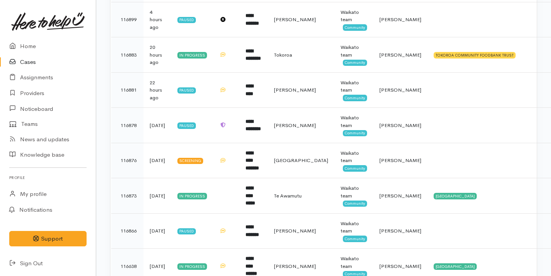
scroll to position [289, 0]
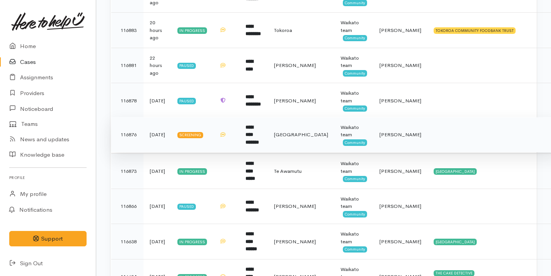
click at [232, 137] on td at bounding box center [226, 134] width 26 height 35
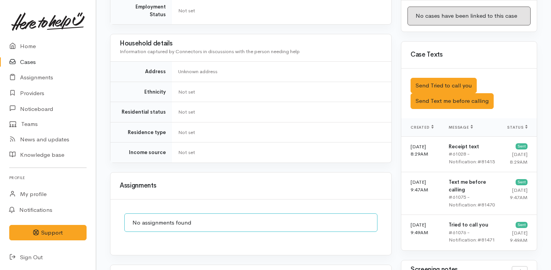
scroll to position [418, 0]
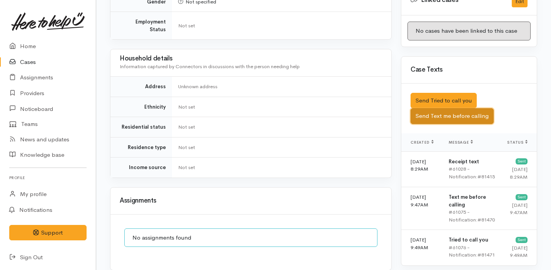
click at [452, 108] on button "Send Text me before calling" at bounding box center [451, 116] width 83 height 16
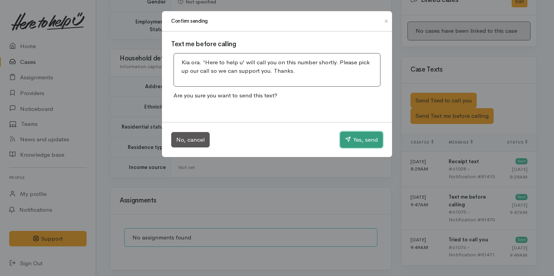
click at [342, 139] on button "Yes, send" at bounding box center [361, 140] width 43 height 16
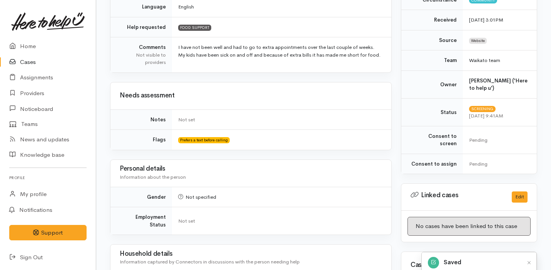
scroll to position [0, 0]
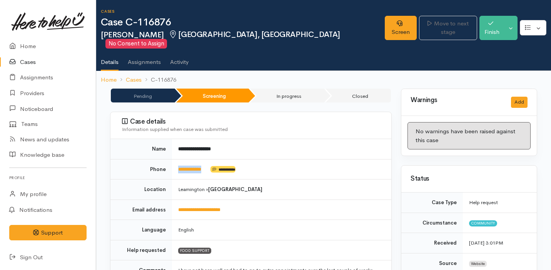
drag, startPoint x: 214, startPoint y: 160, endPoint x: 166, endPoint y: 160, distance: 47.7
click at [166, 160] on tr "**********" at bounding box center [250, 169] width 281 height 20
copy tr "**********"
click at [48, 61] on link "Cases" at bounding box center [48, 62] width 96 height 16
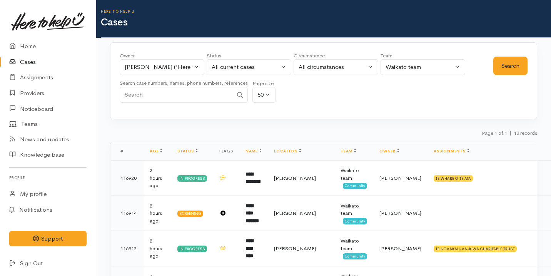
scroll to position [67, 0]
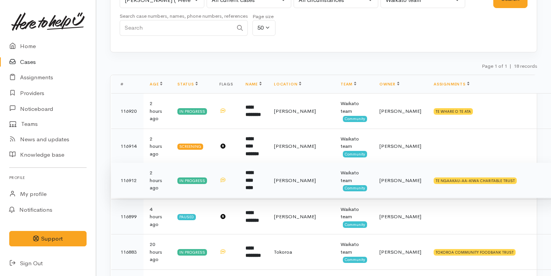
click at [268, 182] on td "**********" at bounding box center [253, 180] width 28 height 35
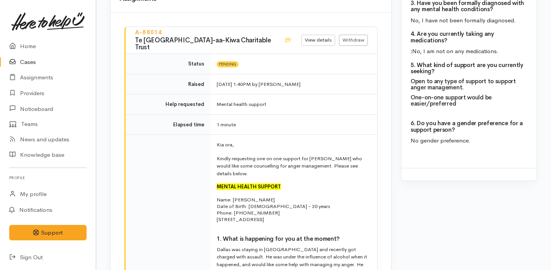
scroll to position [825, 0]
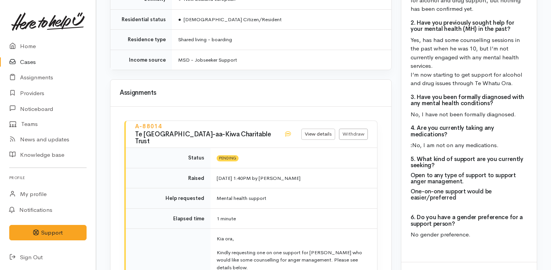
drag, startPoint x: 135, startPoint y: 121, endPoint x: 256, endPoint y: 121, distance: 120.4
click at [256, 131] on h3 "Te Ngaakau-aa-Kiwa Charitable Trust" at bounding box center [205, 138] width 140 height 14
copy h3 "Te Ngaakau-aa-Kiwa Charitable Trust"
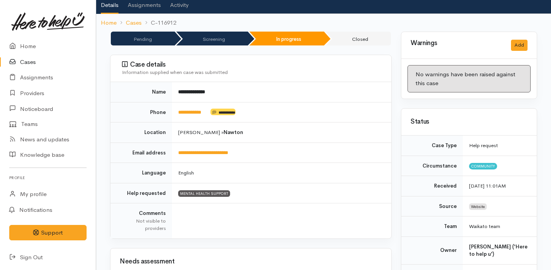
scroll to position [0, 0]
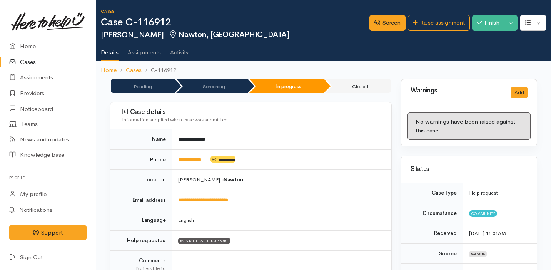
click at [33, 61] on link "Cases" at bounding box center [48, 62] width 96 height 16
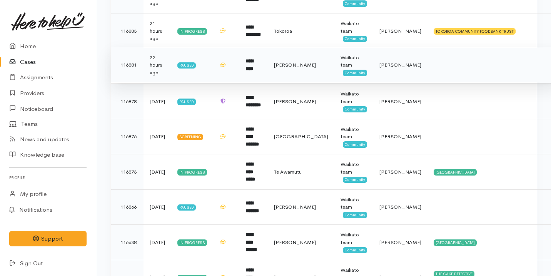
scroll to position [295, 0]
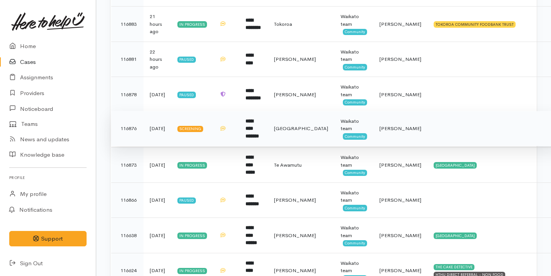
click at [268, 125] on td "**********" at bounding box center [253, 128] width 28 height 35
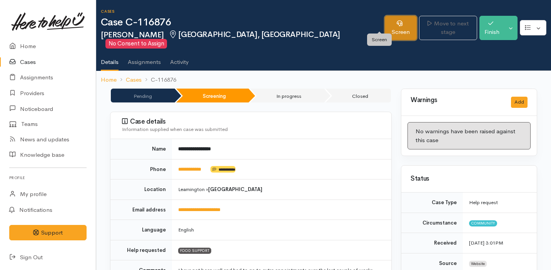
click at [385, 22] on link "Screen" at bounding box center [401, 28] width 32 height 24
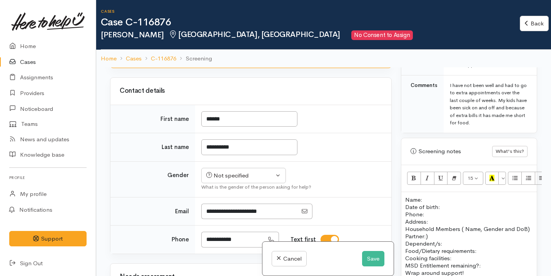
scroll to position [206, 0]
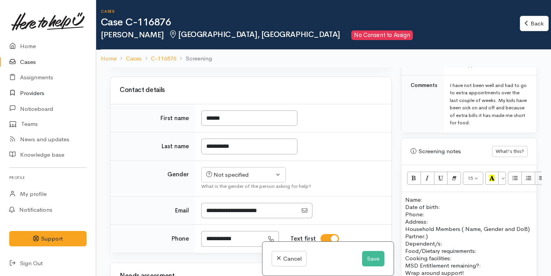
click at [46, 91] on link "Providers" at bounding box center [48, 93] width 96 height 16
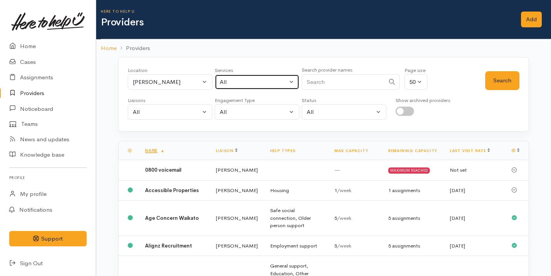
click at [227, 86] on button "All" at bounding box center [257, 82] width 85 height 16
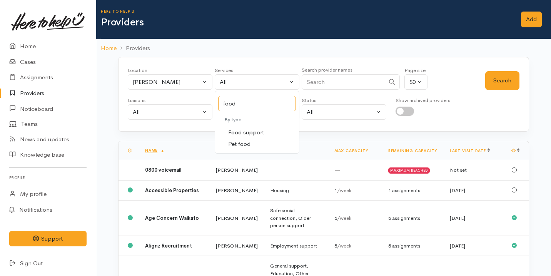
type input "food"
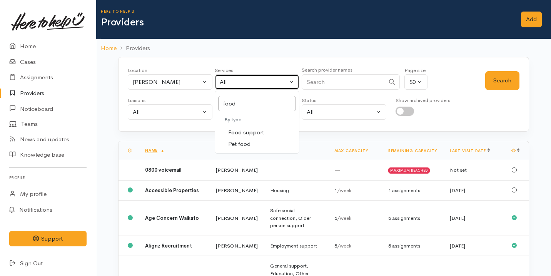
select select "3"
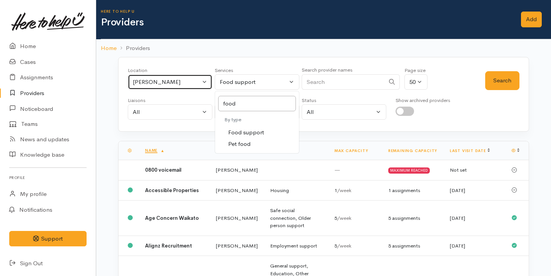
click at [184, 80] on div "Hamilton" at bounding box center [167, 82] width 68 height 9
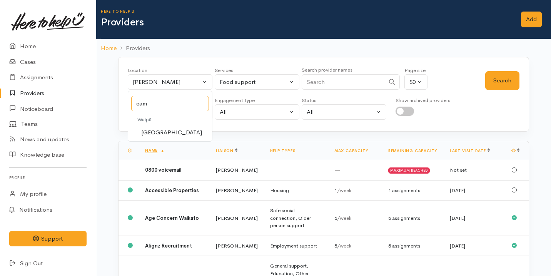
type input "cam"
click at [144, 131] on span "Cambridge" at bounding box center [171, 132] width 61 height 9
select select "86"
click at [483, 87] on div "Location All Tauranga Eastern Bay of Plenty - other Kawerau Ōhope Ōpōtiki Whaka…" at bounding box center [306, 81] width 357 height 28
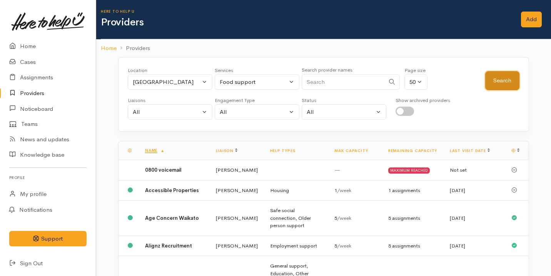
click at [497, 85] on button "Search" at bounding box center [502, 80] width 34 height 19
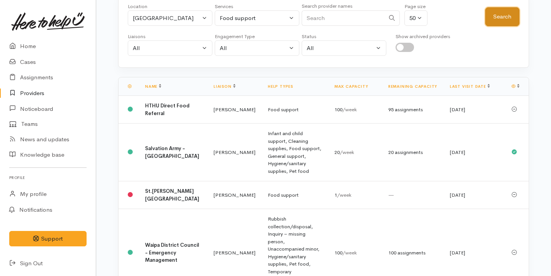
scroll to position [70, 0]
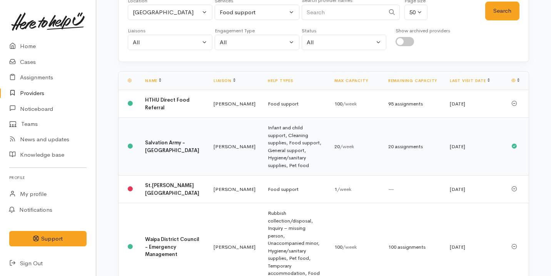
click at [224, 145] on td "Nicole Rusk" at bounding box center [234, 147] width 54 height 58
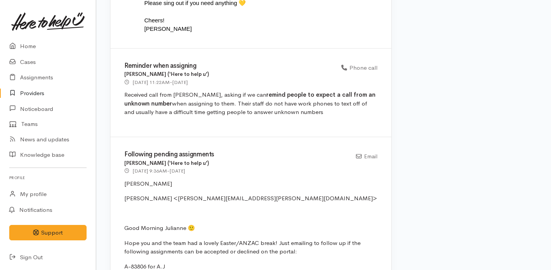
scroll to position [758, 0]
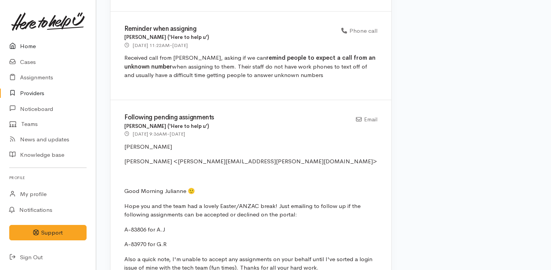
click at [37, 47] on link "Home" at bounding box center [48, 46] width 96 height 16
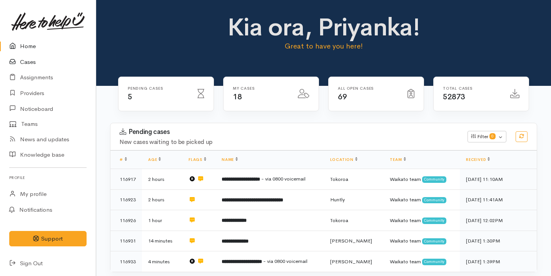
click at [43, 61] on link "Cases" at bounding box center [48, 62] width 96 height 16
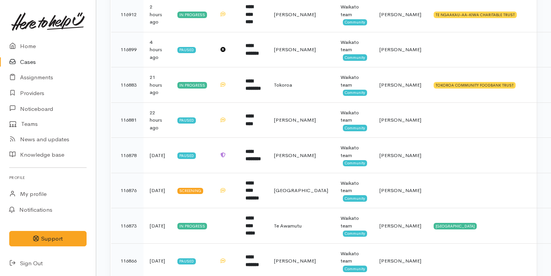
scroll to position [280, 0]
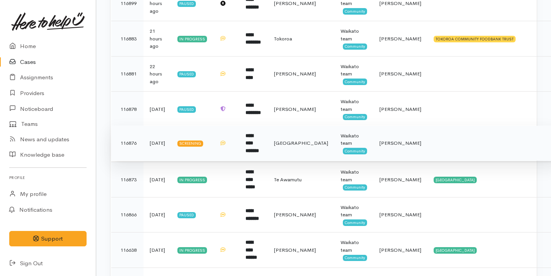
click at [268, 140] on td "**********" at bounding box center [253, 142] width 28 height 35
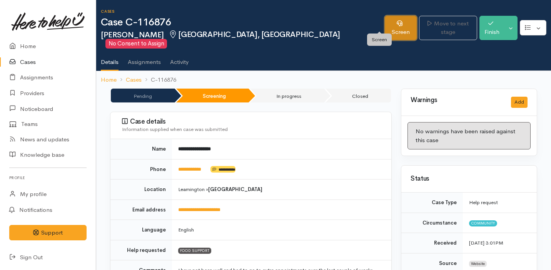
click at [385, 22] on link "Screen" at bounding box center [401, 28] width 32 height 24
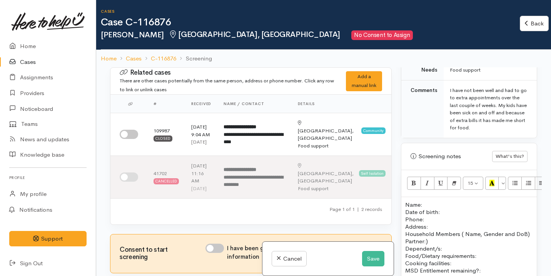
scroll to position [543, 0]
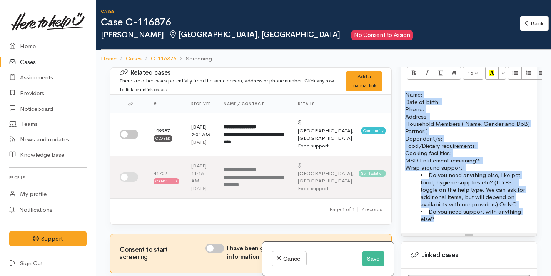
drag, startPoint x: 406, startPoint y: 86, endPoint x: 459, endPoint y: 223, distance: 147.1
click at [459, 223] on div "Name: Date of birth: Phone:  Address:  Household Members ( Name, Gender and DoB…" at bounding box center [468, 159] width 135 height 145
click at [369, 256] on button "Save" at bounding box center [373, 259] width 22 height 16
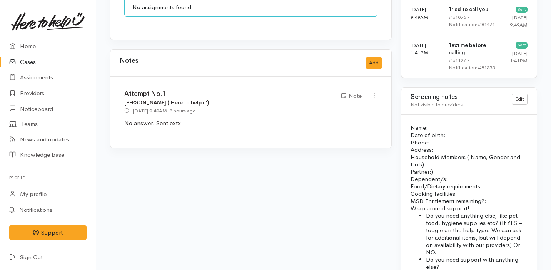
scroll to position [642, 0]
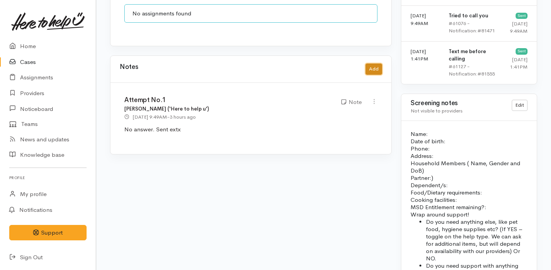
click at [373, 63] on button "Add" at bounding box center [373, 68] width 17 height 11
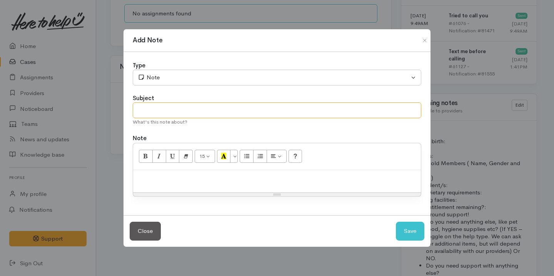
click at [269, 105] on input "text" at bounding box center [277, 110] width 289 height 16
type input "Pause case - follow up decline letter"
click at [175, 174] on p at bounding box center [277, 178] width 280 height 9
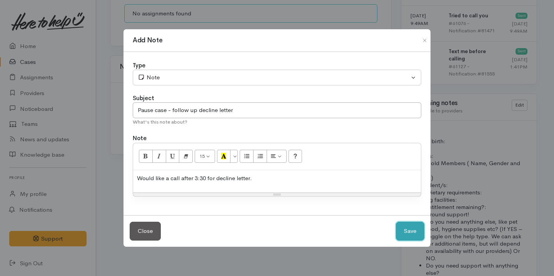
click at [408, 230] on button "Save" at bounding box center [410, 231] width 28 height 19
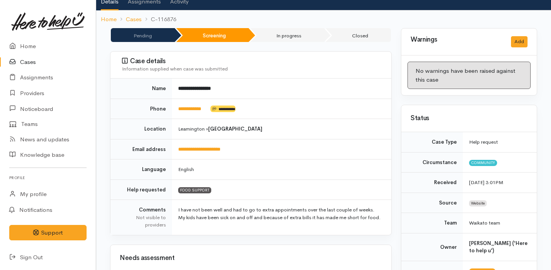
scroll to position [0, 0]
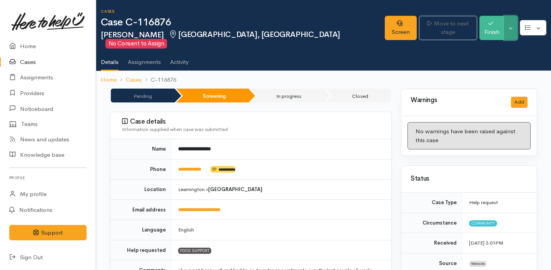
click at [512, 20] on button "Toggle Dropdown" at bounding box center [510, 28] width 13 height 24
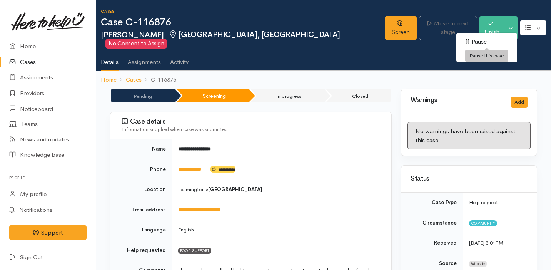
click at [489, 40] on link "Pause" at bounding box center [486, 42] width 61 height 12
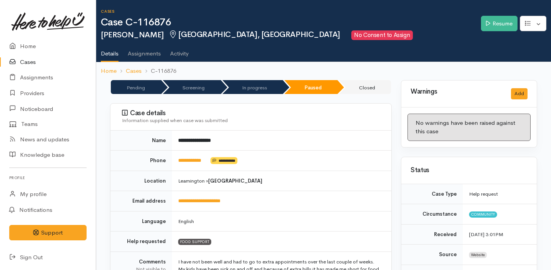
click at [28, 62] on link "Cases" at bounding box center [48, 62] width 96 height 16
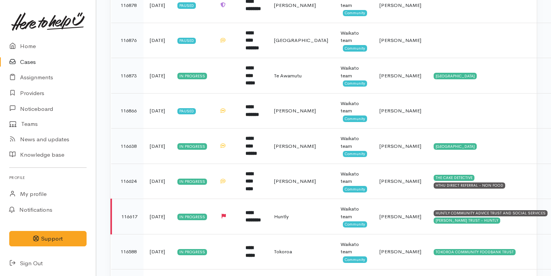
scroll to position [388, 0]
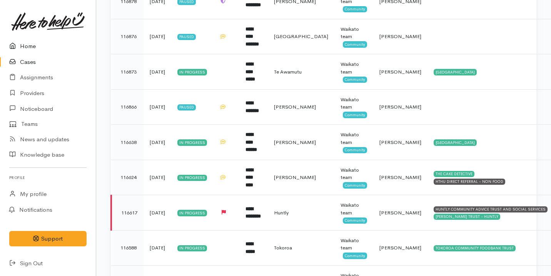
click at [46, 48] on link "Home" at bounding box center [48, 46] width 96 height 16
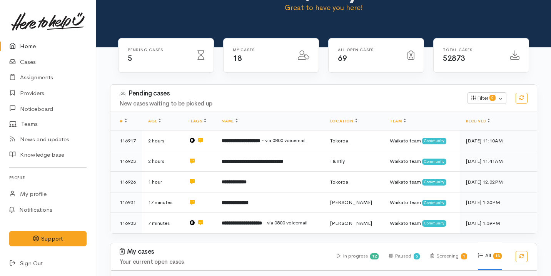
scroll to position [39, 0]
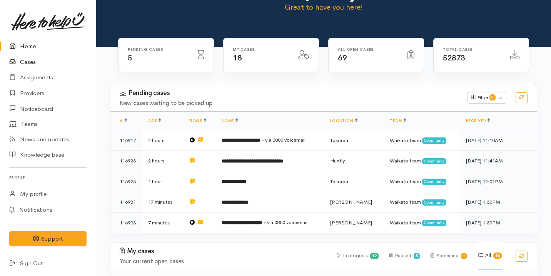
click at [47, 66] on link "Cases" at bounding box center [48, 62] width 96 height 16
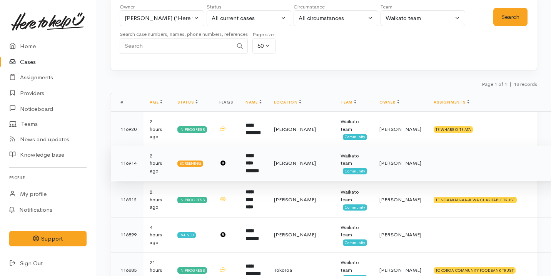
scroll to position [51, 0]
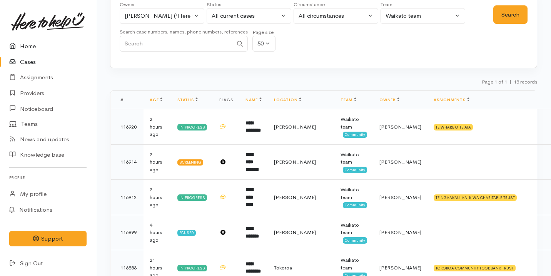
click at [40, 42] on link "Home" at bounding box center [48, 46] width 96 height 16
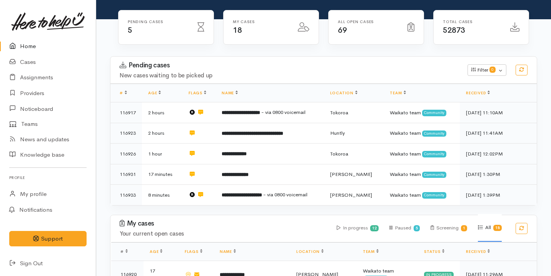
scroll to position [212, 0]
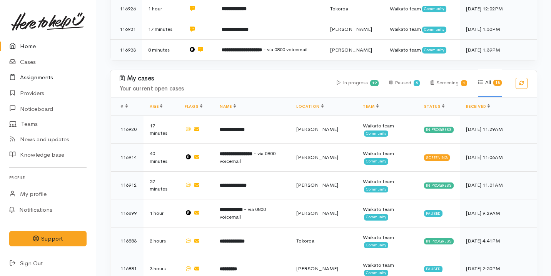
click at [41, 78] on link "Assignments" at bounding box center [48, 78] width 96 height 16
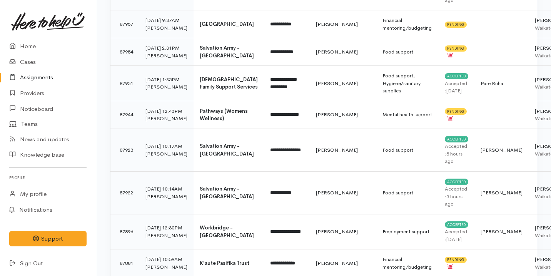
scroll to position [390, 0]
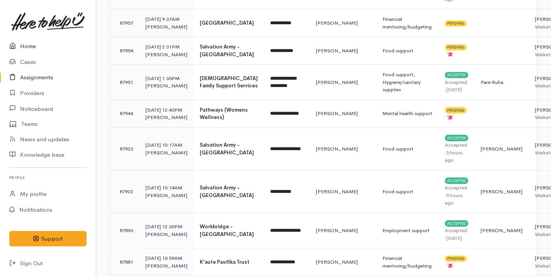
click at [55, 45] on link "Home" at bounding box center [48, 46] width 96 height 16
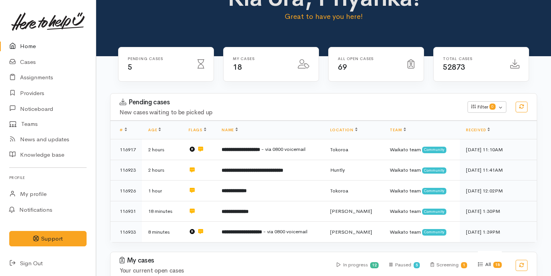
scroll to position [32, 0]
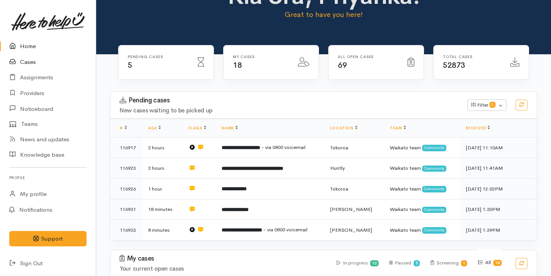
click at [62, 62] on link "Cases" at bounding box center [48, 62] width 96 height 16
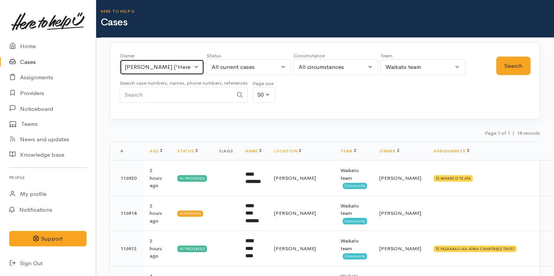
click at [181, 72] on button "[PERSON_NAME] ('Here to help u')" at bounding box center [162, 67] width 85 height 16
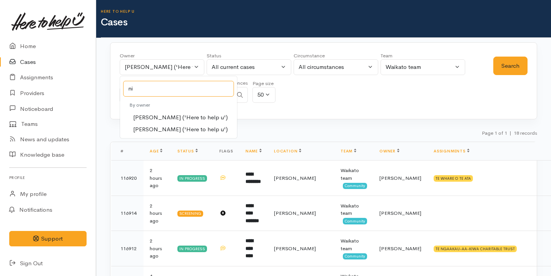
type input "ni"
click at [214, 129] on link "[PERSON_NAME] ('Here to help u')" at bounding box center [178, 129] width 117 height 12
select select "2314"
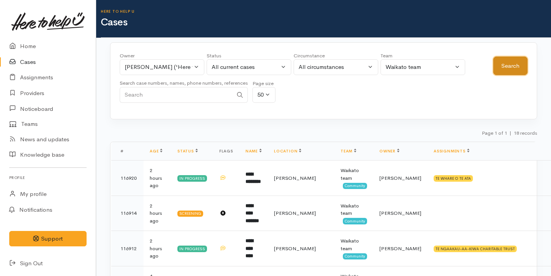
click at [514, 60] on button "Search" at bounding box center [510, 66] width 34 height 19
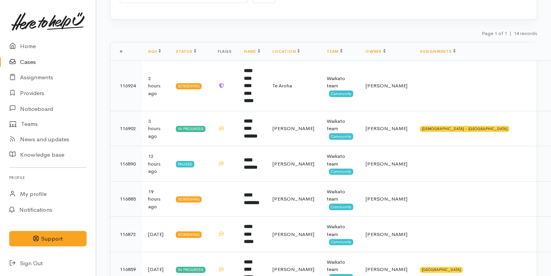
scroll to position [100, 0]
click at [432, 83] on td at bounding box center [494, 85] width 160 height 50
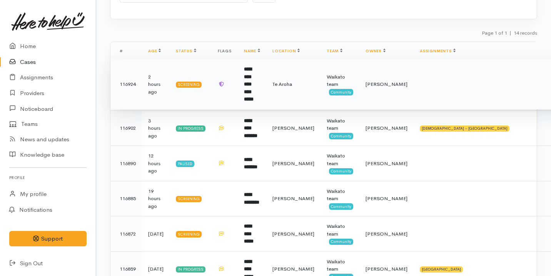
click at [426, 82] on td at bounding box center [494, 84] width 160 height 50
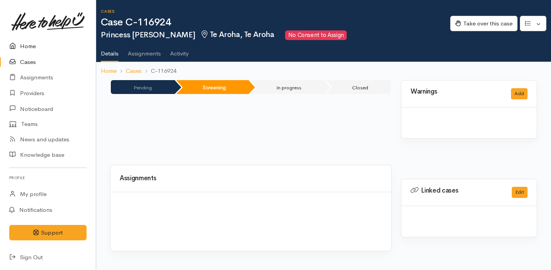
click at [55, 46] on link "Home" at bounding box center [48, 46] width 96 height 16
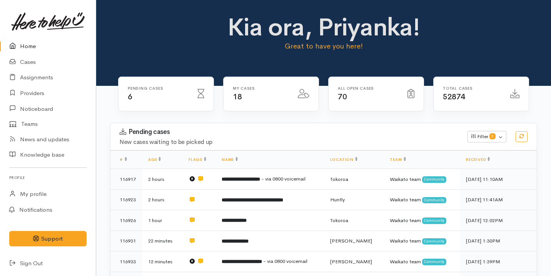
click at [274, 127] on div "Pending cases New cases waiting to be picked up Filter 0 Filters Clear filters …" at bounding box center [323, 136] width 435 height 27
click at [44, 60] on link "Cases" at bounding box center [48, 62] width 96 height 16
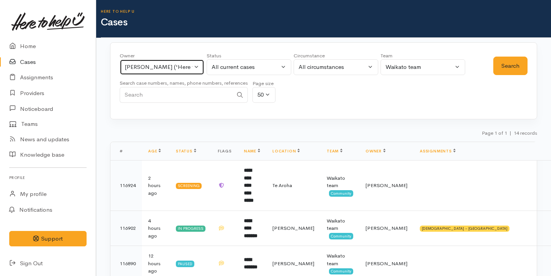
click at [163, 67] on div "[PERSON_NAME] ('Here to help u')" at bounding box center [159, 67] width 68 height 9
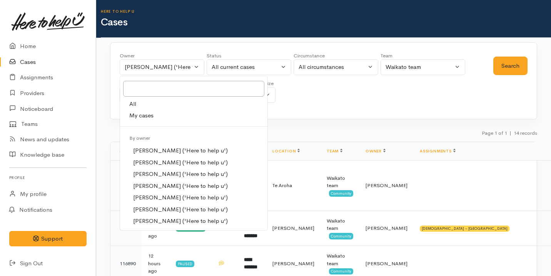
click at [165, 109] on link "All" at bounding box center [193, 104] width 147 height 12
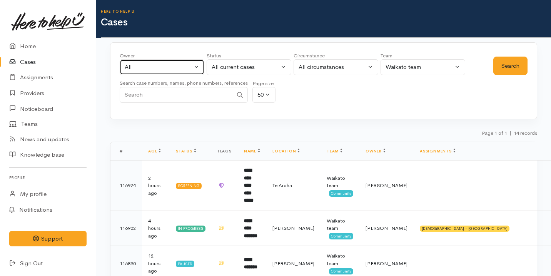
click at [177, 62] on button "All" at bounding box center [162, 67] width 85 height 16
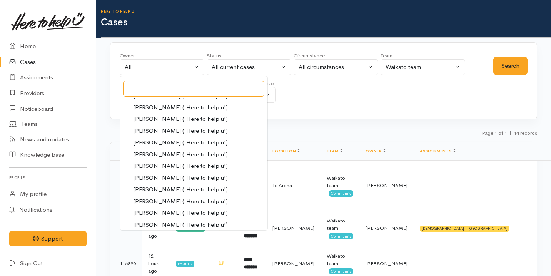
scroll to position [2, 0]
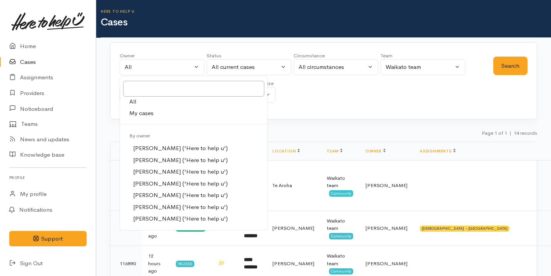
click at [171, 116] on link "My cases" at bounding box center [193, 113] width 147 height 12
select select "2109"
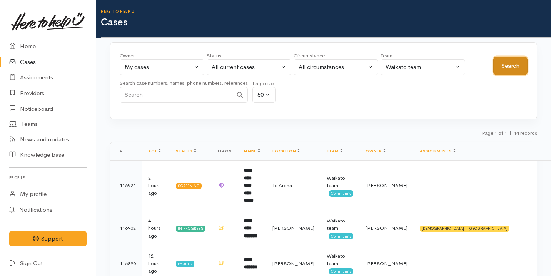
click at [506, 68] on button "Search" at bounding box center [510, 66] width 34 height 19
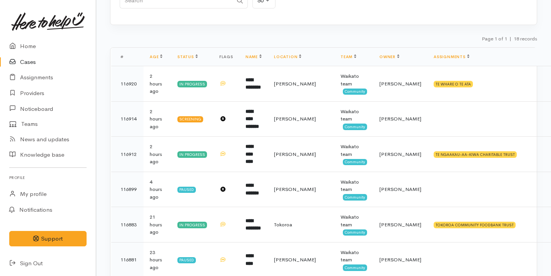
scroll to position [0, 0]
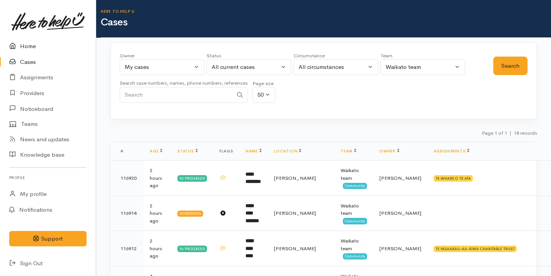
click at [67, 50] on link "Home" at bounding box center [48, 46] width 96 height 16
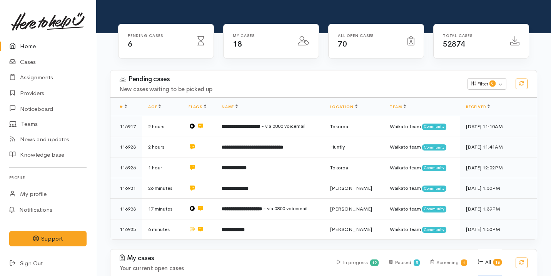
scroll to position [62, 0]
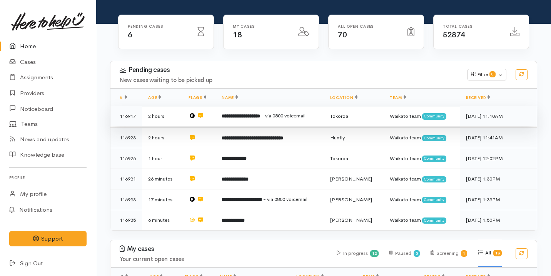
click at [282, 116] on span "- via 0800 voicemail" at bounding box center [283, 115] width 44 height 7
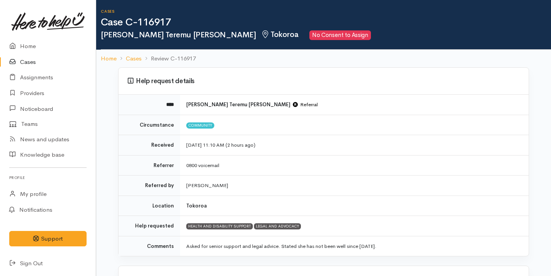
click at [376, 169] on td "0800 voicemail" at bounding box center [354, 165] width 349 height 20
click at [44, 47] on link "Home" at bounding box center [48, 46] width 96 height 16
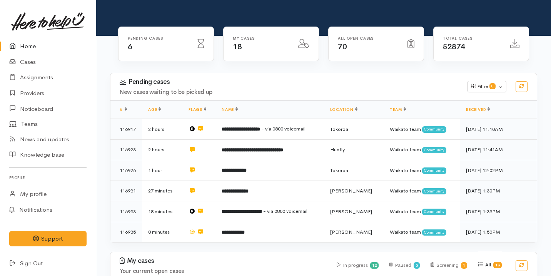
scroll to position [62, 0]
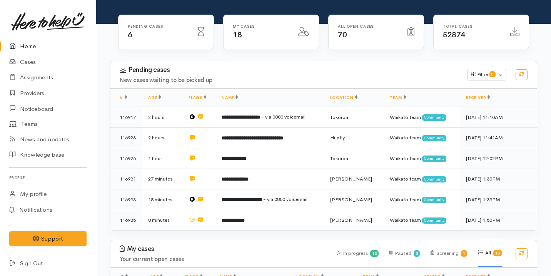
click at [236, 57] on div "My cases 18" at bounding box center [271, 37] width 105 height 44
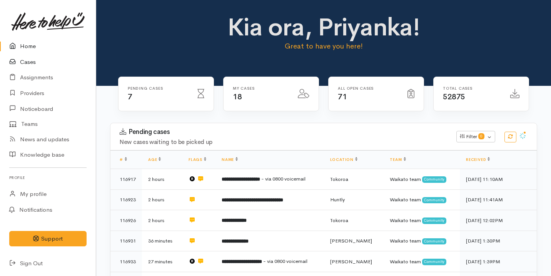
click at [35, 58] on link "Cases" at bounding box center [48, 62] width 96 height 16
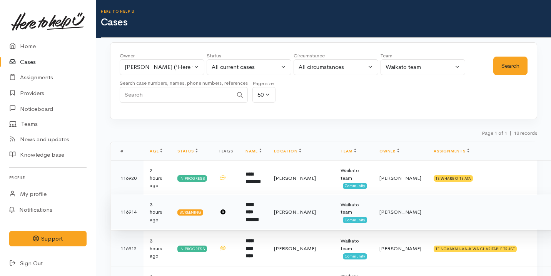
click at [429, 206] on td at bounding box center [493, 211] width 132 height 35
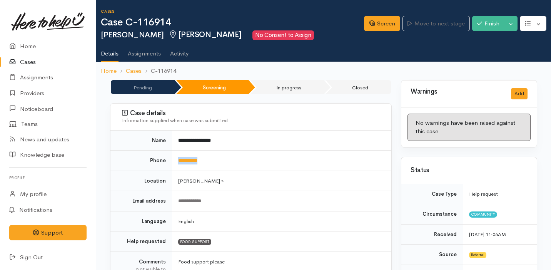
drag, startPoint x: 223, startPoint y: 157, endPoint x: 175, endPoint y: 157, distance: 48.1
click at [175, 157] on td "**********" at bounding box center [281, 160] width 219 height 20
copy link "**********"
click at [324, 143] on td "**********" at bounding box center [281, 140] width 219 height 20
click at [377, 24] on link "Screen" at bounding box center [382, 24] width 36 height 16
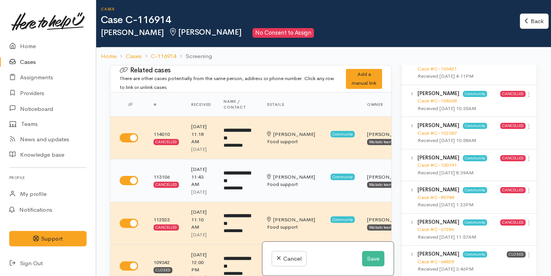
scroll to position [3, 0]
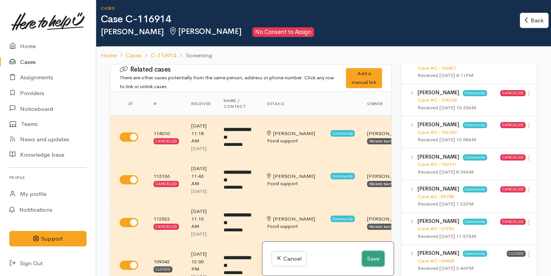
click at [370, 257] on button "Save" at bounding box center [373, 259] width 22 height 16
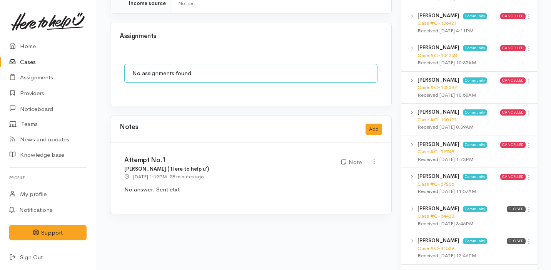
scroll to position [849, 0]
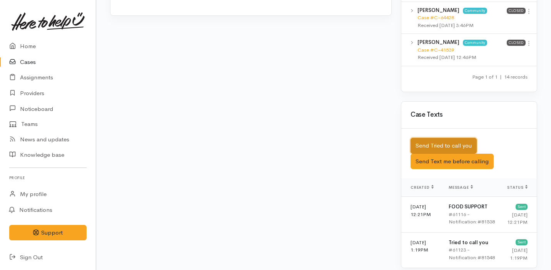
click at [447, 138] on button "Send Tried to call you" at bounding box center [443, 146] width 66 height 16
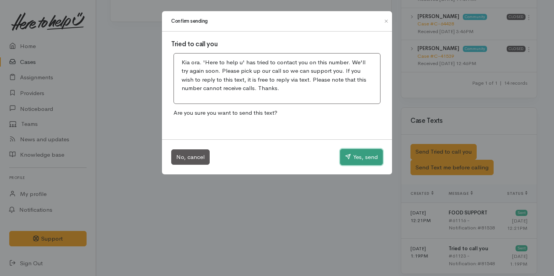
click at [355, 160] on button "Yes, send" at bounding box center [361, 157] width 43 height 16
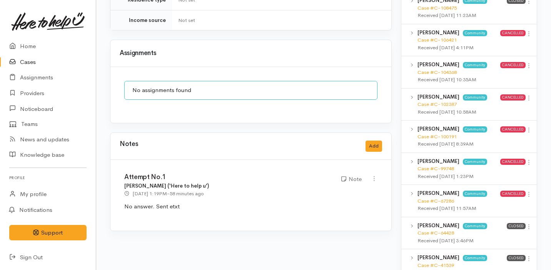
scroll to position [633, 0]
click at [371, 143] on button "Add" at bounding box center [373, 146] width 17 height 11
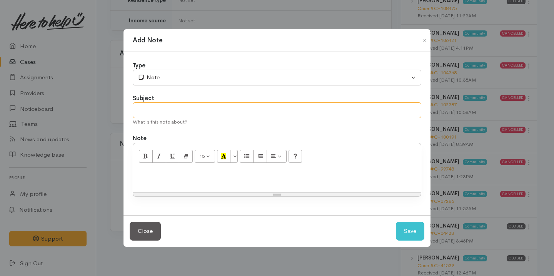
click at [189, 112] on input "text" at bounding box center [277, 110] width 289 height 16
type input "Attempt No.2"
click at [168, 176] on p at bounding box center [277, 178] width 280 height 9
click at [418, 232] on button "Save" at bounding box center [410, 231] width 28 height 19
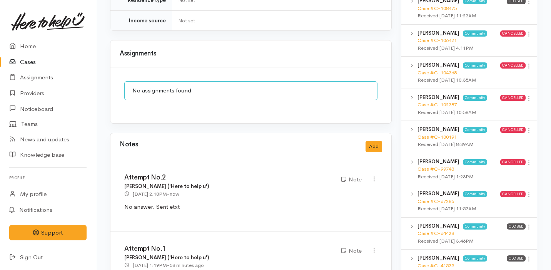
click at [42, 60] on link "Cases" at bounding box center [48, 62] width 96 height 16
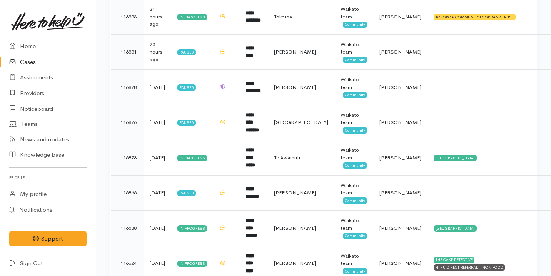
scroll to position [304, 0]
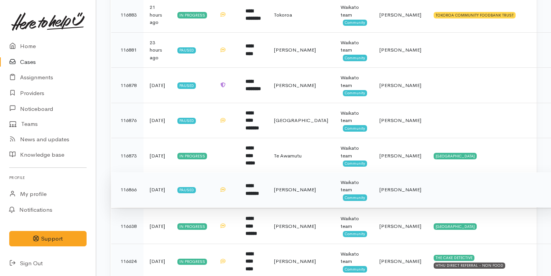
click at [230, 200] on td at bounding box center [226, 189] width 26 height 35
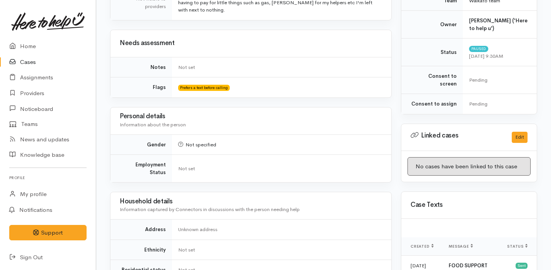
scroll to position [560, 0]
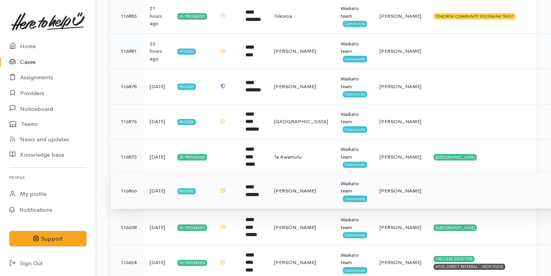
scroll to position [300, 0]
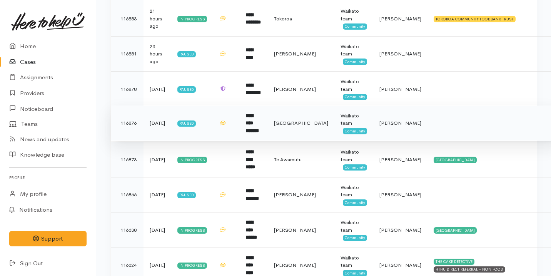
click at [235, 117] on td at bounding box center [226, 122] width 26 height 35
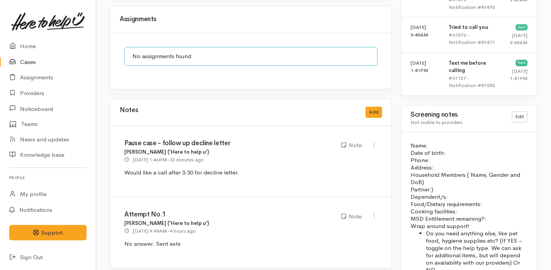
scroll to position [639, 0]
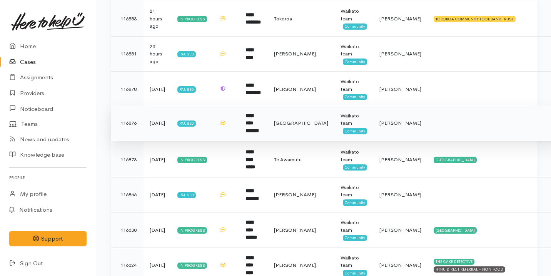
scroll to position [275, 0]
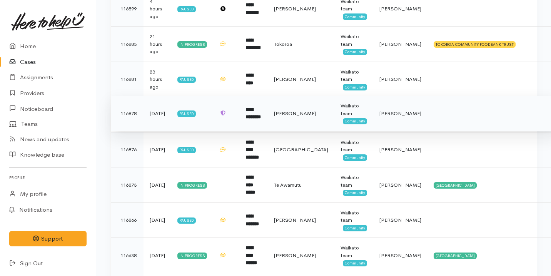
click at [239, 120] on td "**********" at bounding box center [253, 113] width 28 height 35
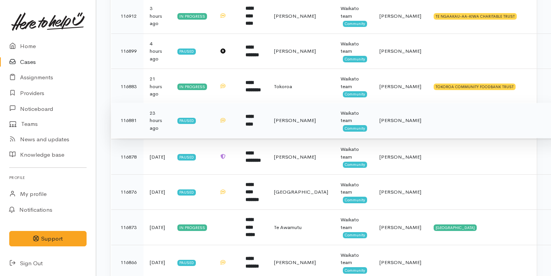
scroll to position [227, 0]
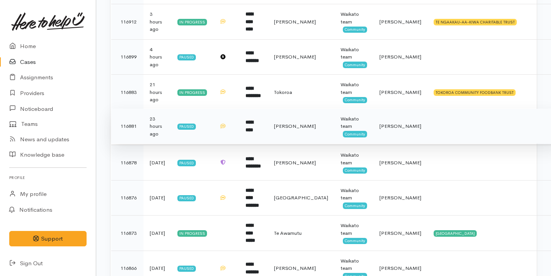
click at [267, 135] on td "*********" at bounding box center [253, 125] width 28 height 35
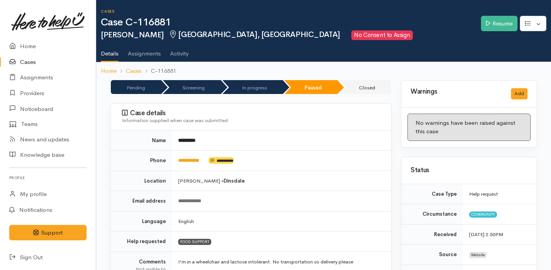
click at [217, 131] on td "*********" at bounding box center [281, 140] width 219 height 20
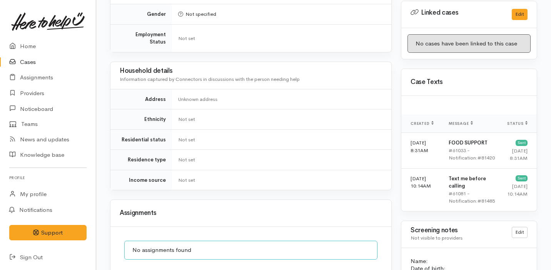
scroll to position [562, 0]
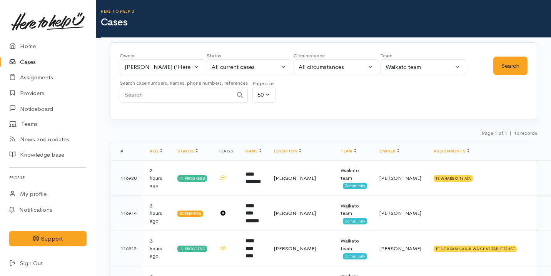
scroll to position [227, 0]
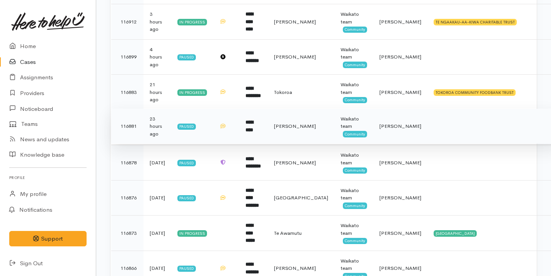
click at [268, 129] on td "*********" at bounding box center [253, 125] width 28 height 35
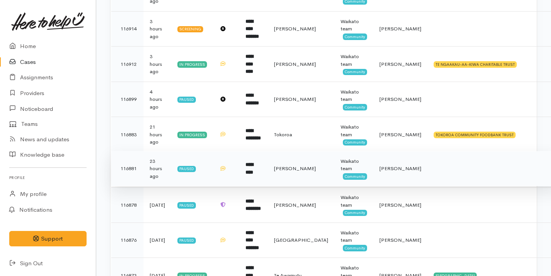
scroll to position [174, 0]
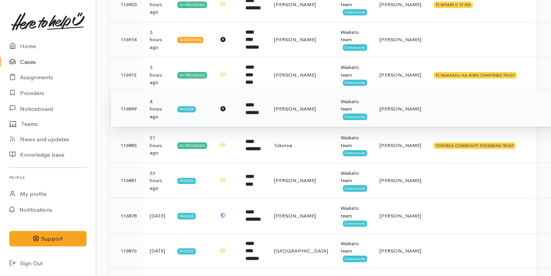
click at [268, 112] on td "**********" at bounding box center [253, 108] width 28 height 35
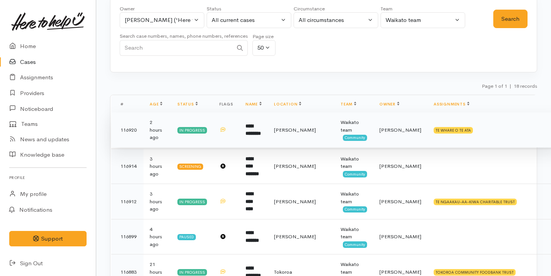
scroll to position [41, 0]
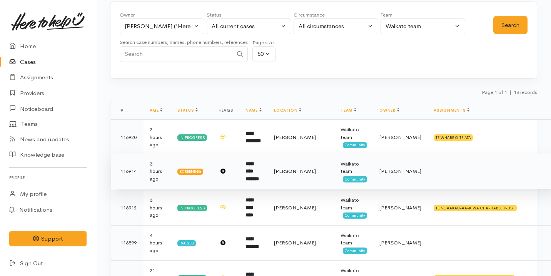
click at [268, 155] on td "**********" at bounding box center [253, 171] width 28 height 35
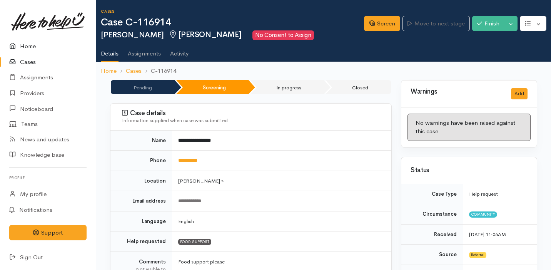
click at [22, 43] on link "Home" at bounding box center [48, 46] width 96 height 16
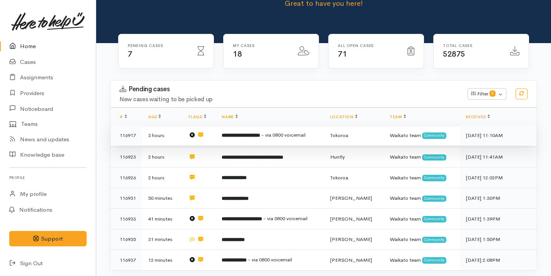
scroll to position [98, 0]
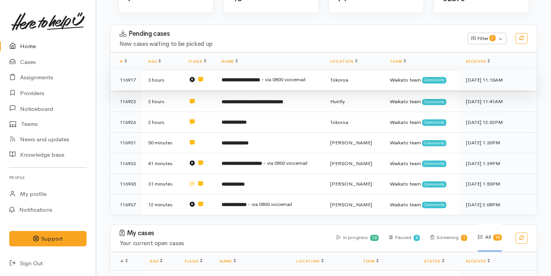
click at [296, 80] on span "- via 0800 voicemail" at bounding box center [283, 79] width 44 height 7
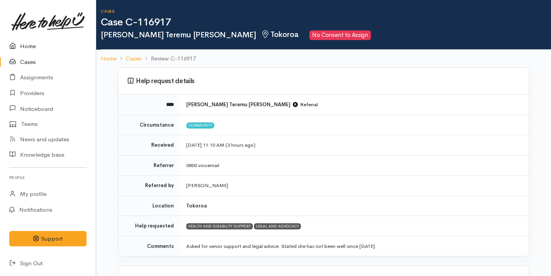
click at [48, 46] on link "Home" at bounding box center [48, 46] width 96 height 16
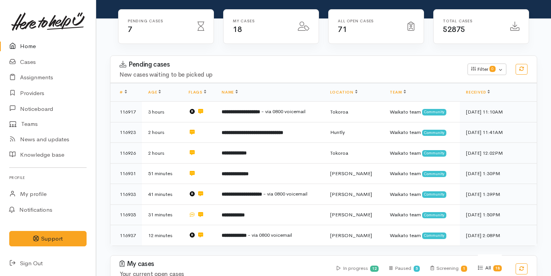
scroll to position [78, 0]
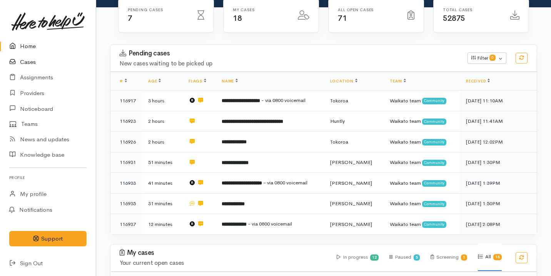
click at [42, 59] on link "Cases" at bounding box center [48, 62] width 96 height 16
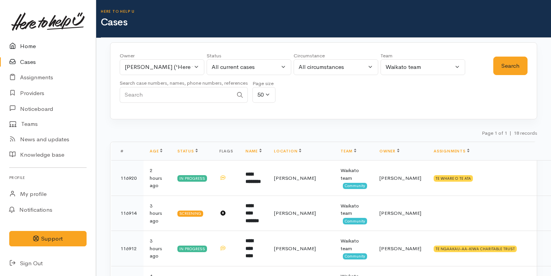
click at [29, 47] on link "Home" at bounding box center [48, 46] width 96 height 16
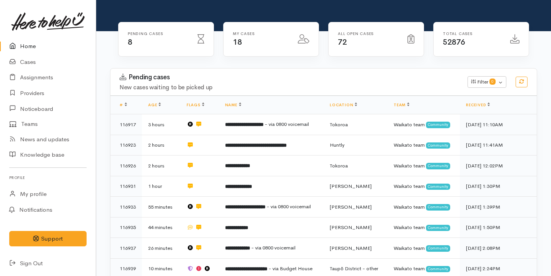
scroll to position [68, 0]
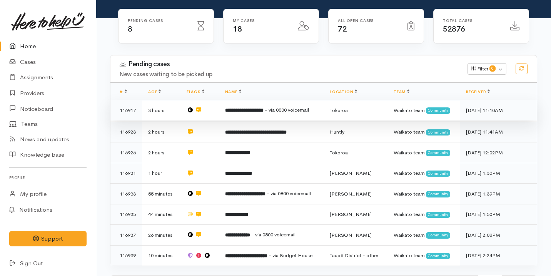
click at [219, 110] on td "**********" at bounding box center [271, 110] width 105 height 21
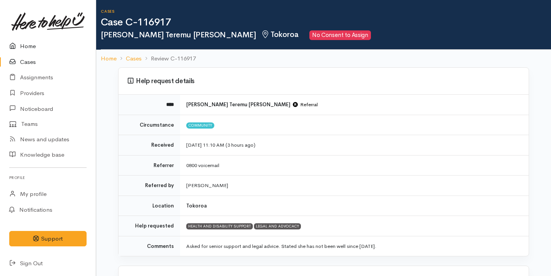
click at [55, 48] on link "Home" at bounding box center [48, 46] width 96 height 16
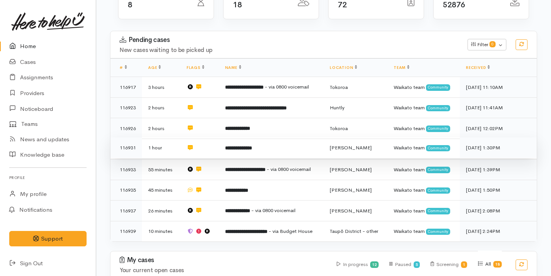
scroll to position [101, 0]
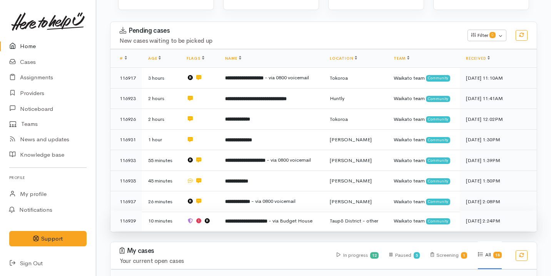
click at [270, 226] on td "**********" at bounding box center [271, 220] width 105 height 20
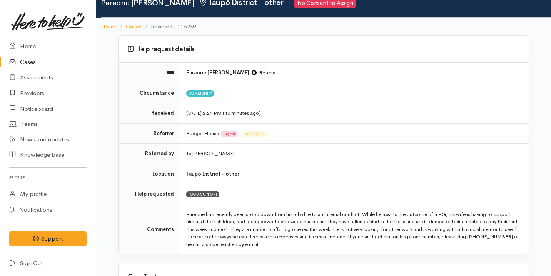
scroll to position [42, 0]
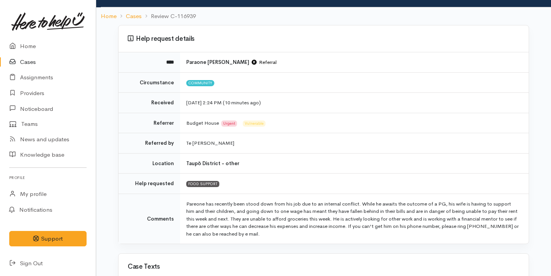
click at [40, 62] on link "Cases" at bounding box center [48, 62] width 96 height 16
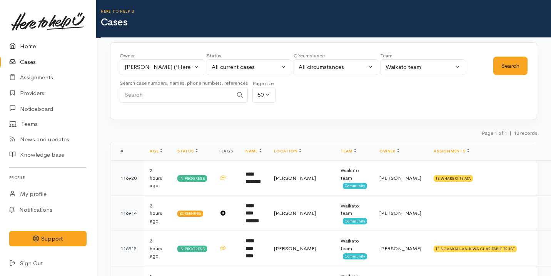
click at [37, 43] on link "Home" at bounding box center [48, 46] width 96 height 16
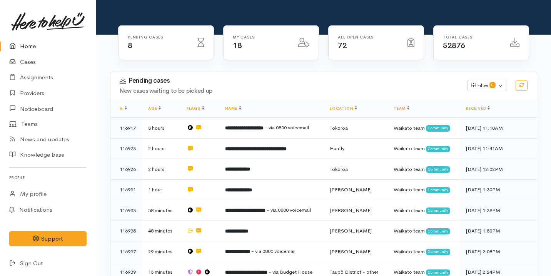
scroll to position [92, 0]
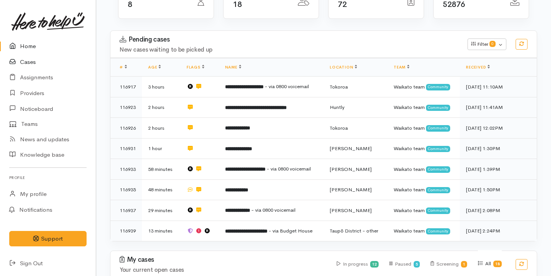
click at [46, 67] on link "Cases" at bounding box center [48, 62] width 96 height 16
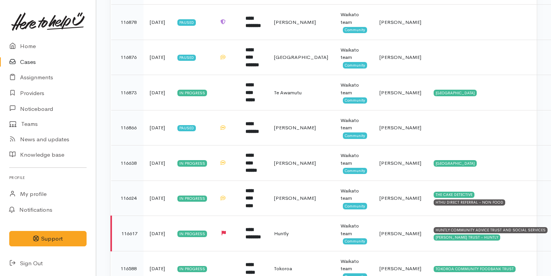
scroll to position [426, 0]
